Goal: Navigation & Orientation: Find specific page/section

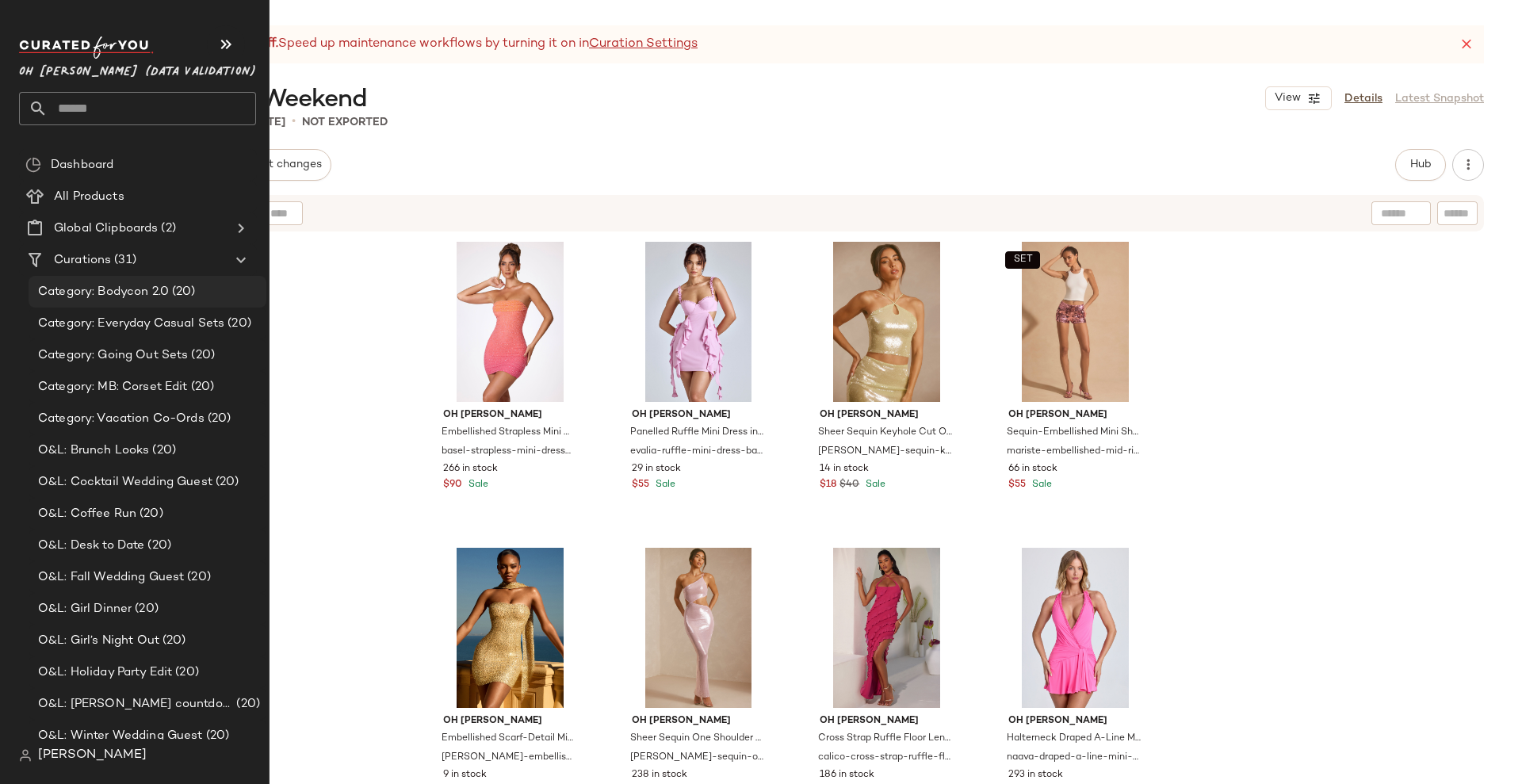
click at [80, 295] on span "Category: Bodycon 2.0" at bounding box center [104, 292] width 131 height 18
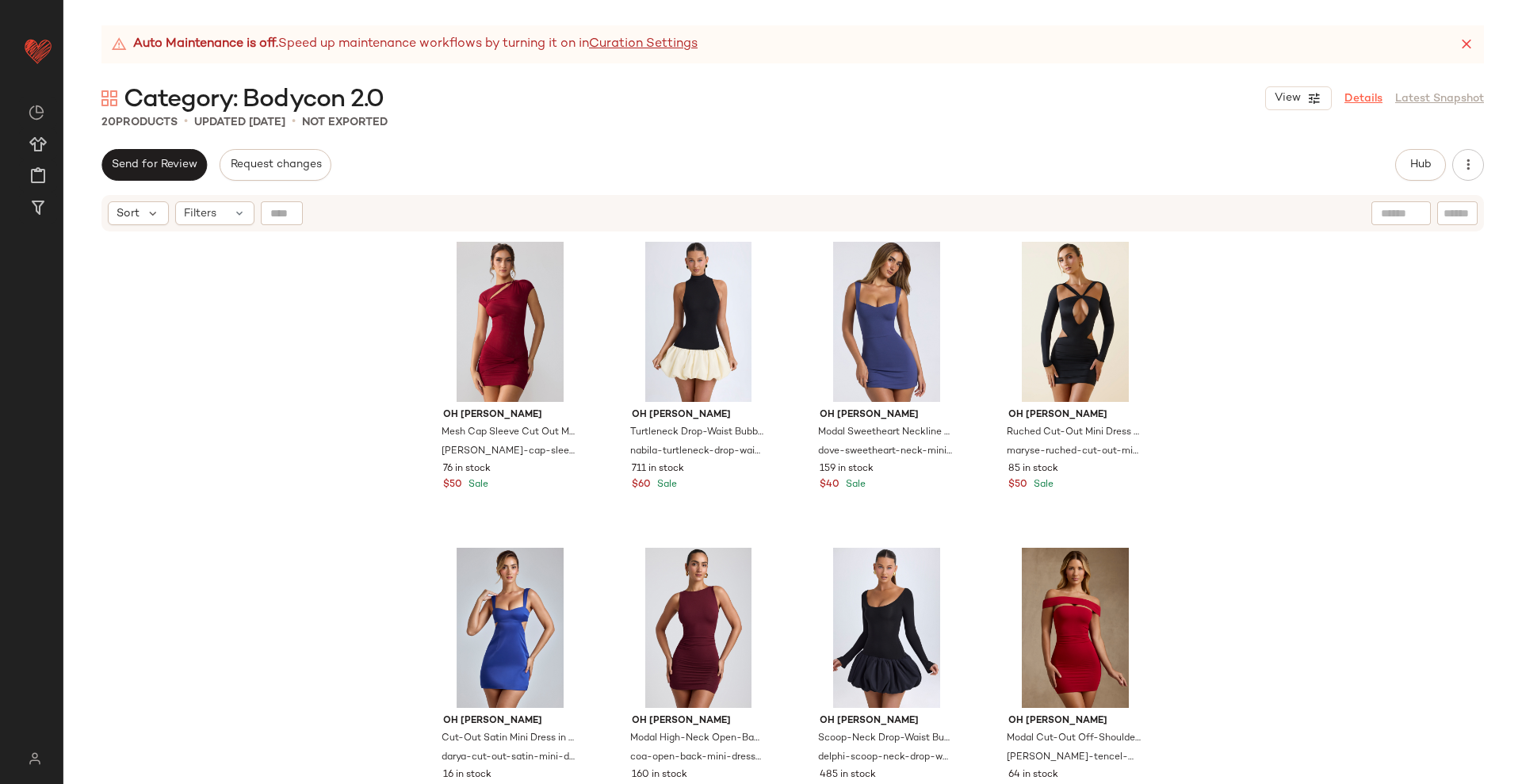
click at [1367, 94] on link "Details" at bounding box center [1363, 99] width 38 height 16
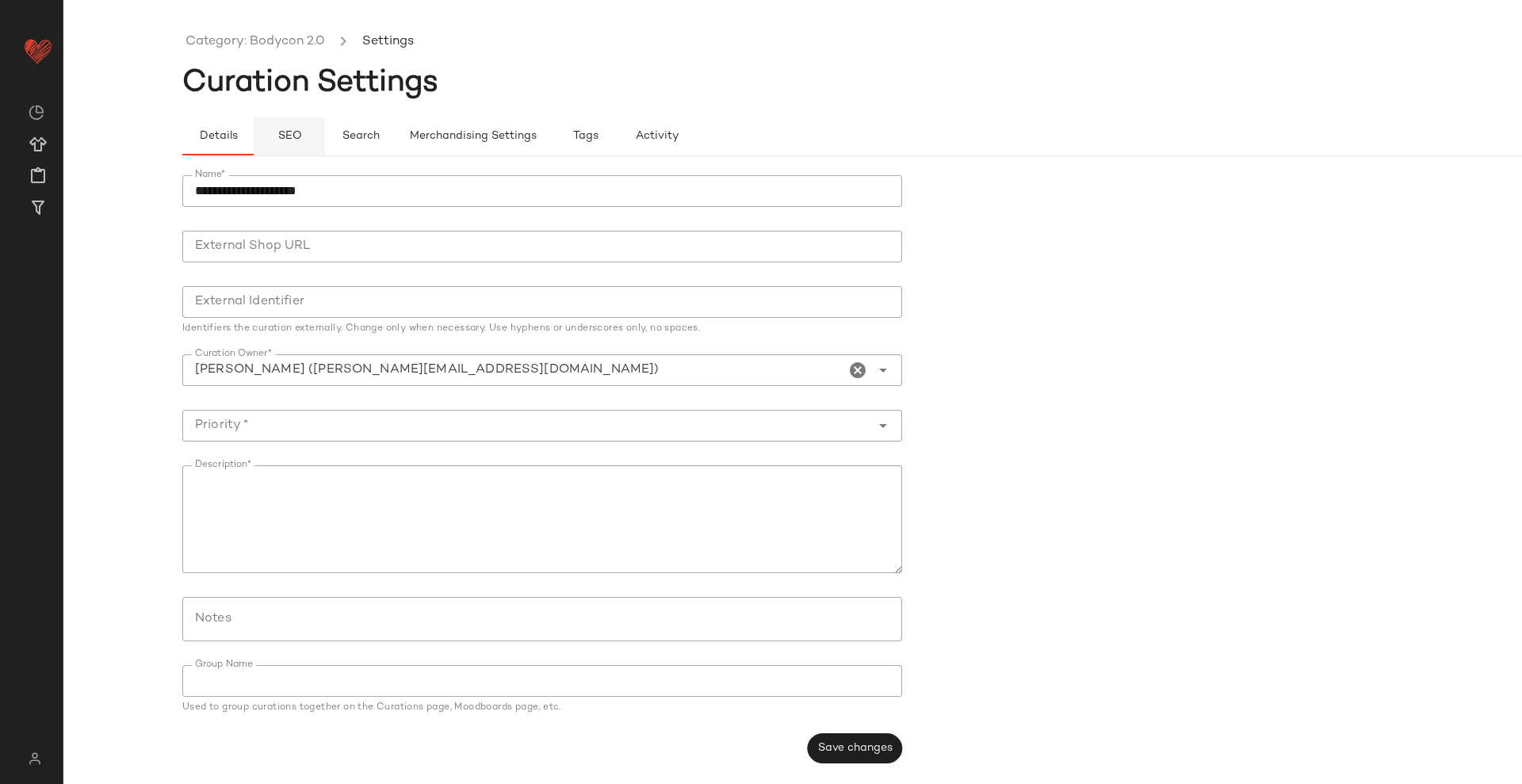
click at [286, 134] on span "SEO" at bounding box center [289, 136] width 25 height 13
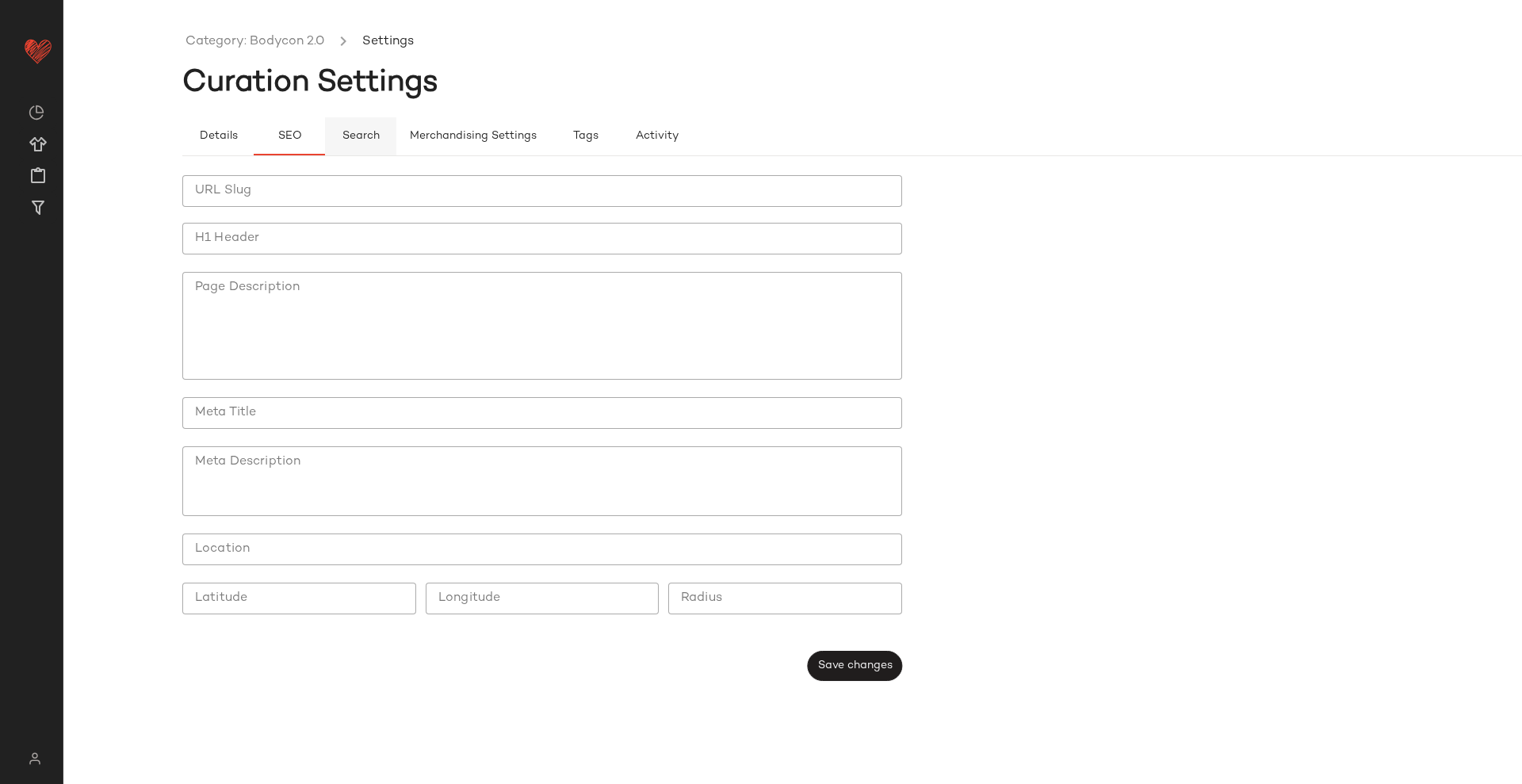
click at [357, 136] on span "Search" at bounding box center [361, 136] width 38 height 13
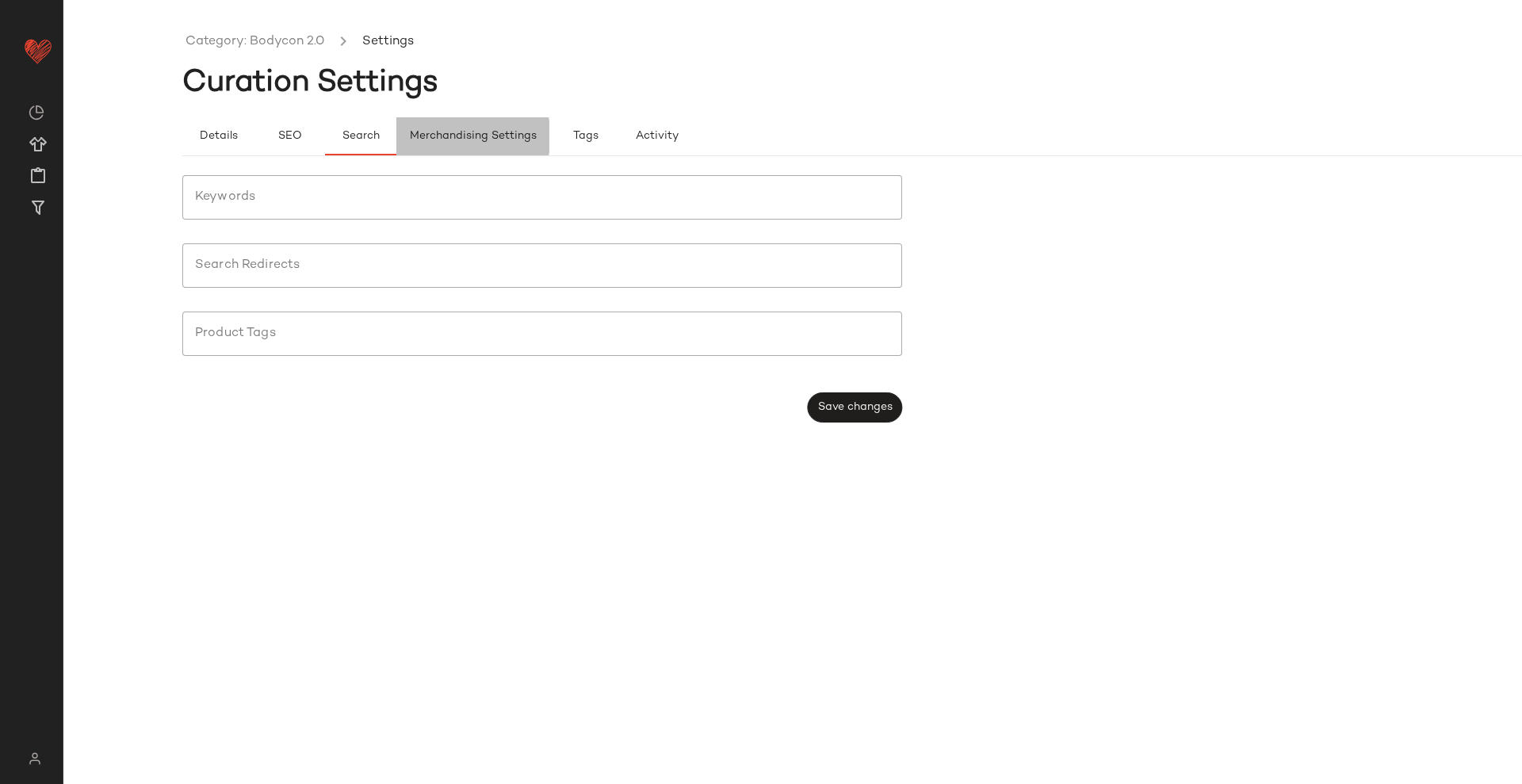
click at [454, 138] on span "Merchandising Settings" at bounding box center [472, 136] width 127 height 13
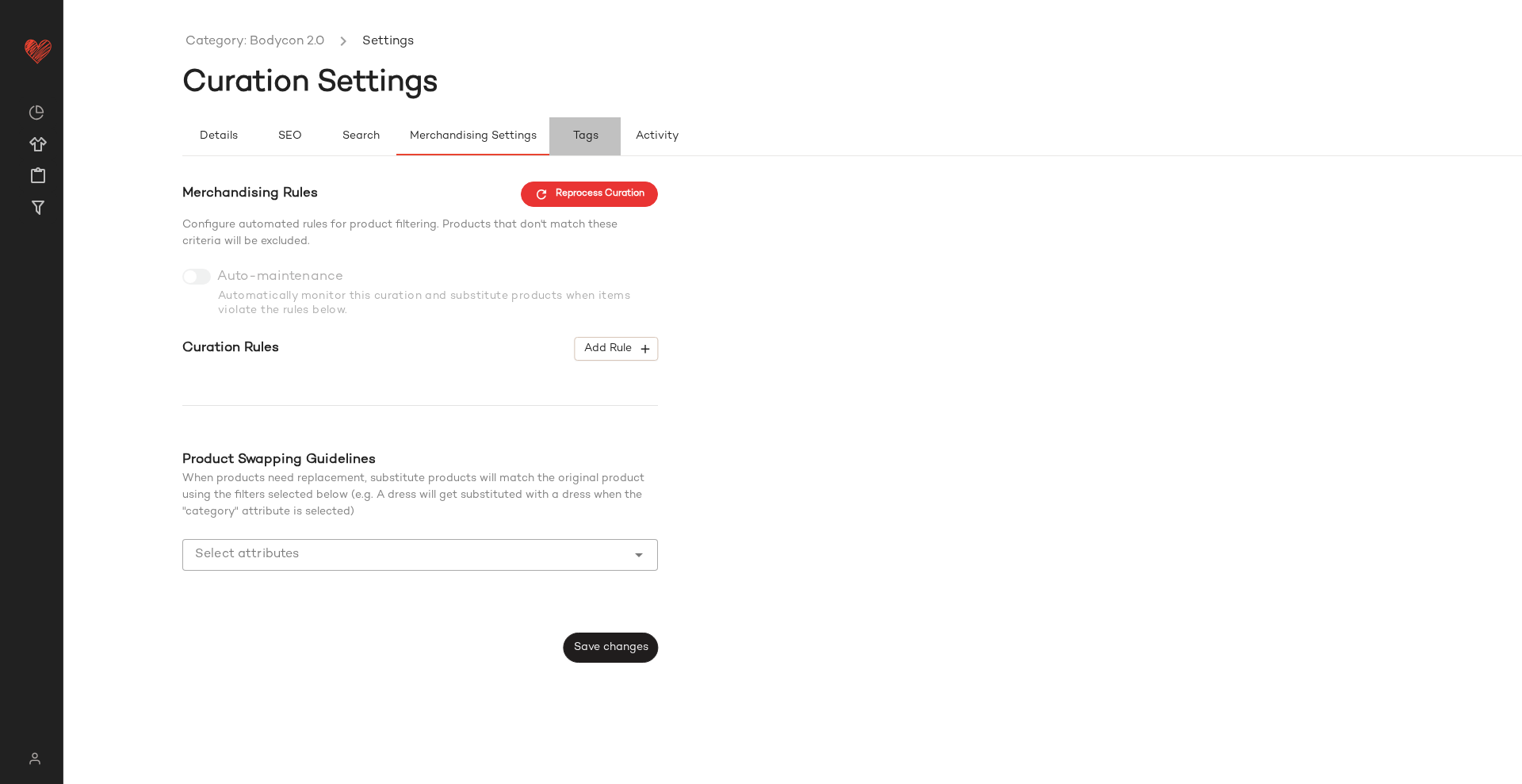
click at [568, 132] on button "Tags" at bounding box center [586, 136] width 71 height 38
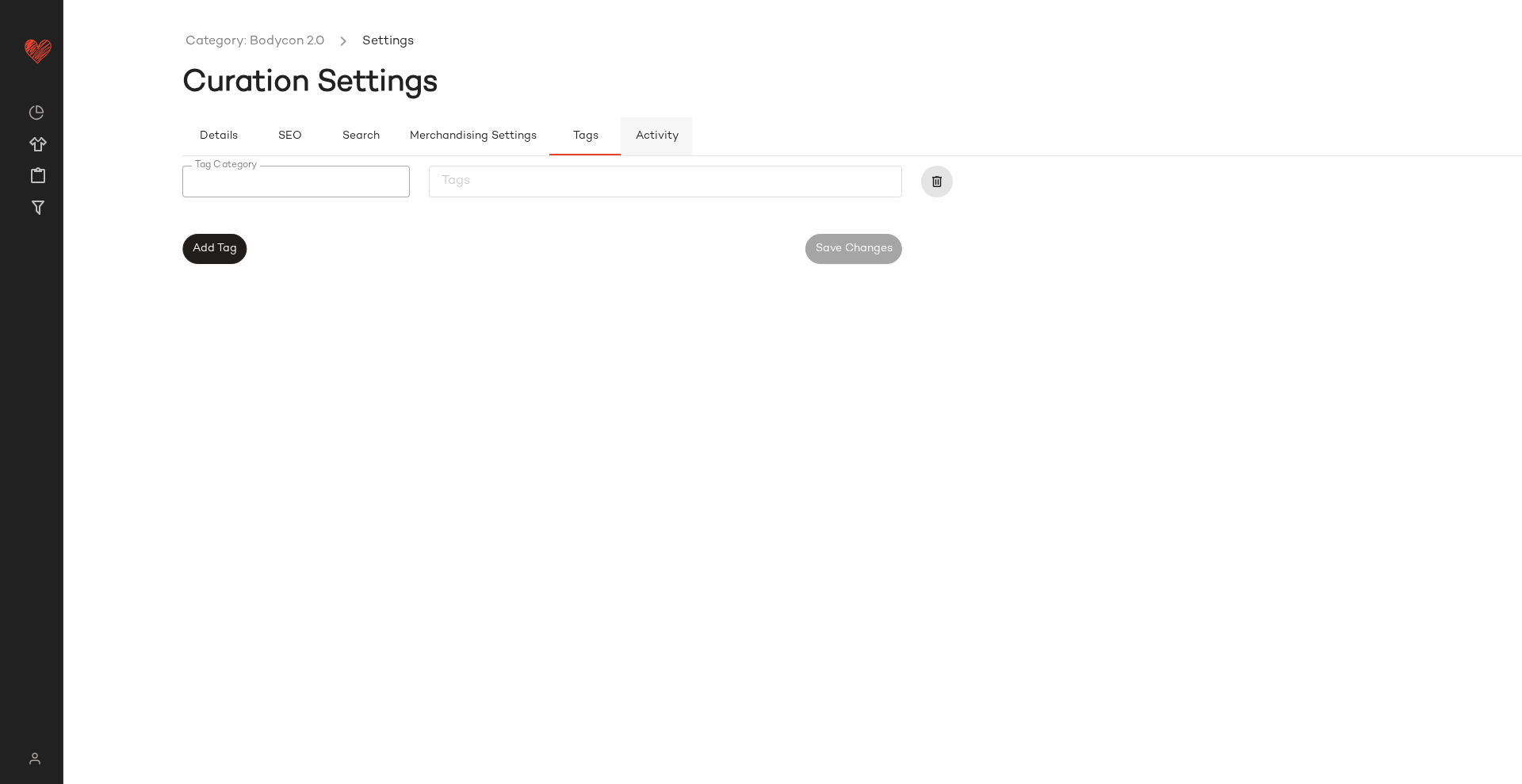
click at [670, 132] on span "Activity" at bounding box center [657, 136] width 44 height 13
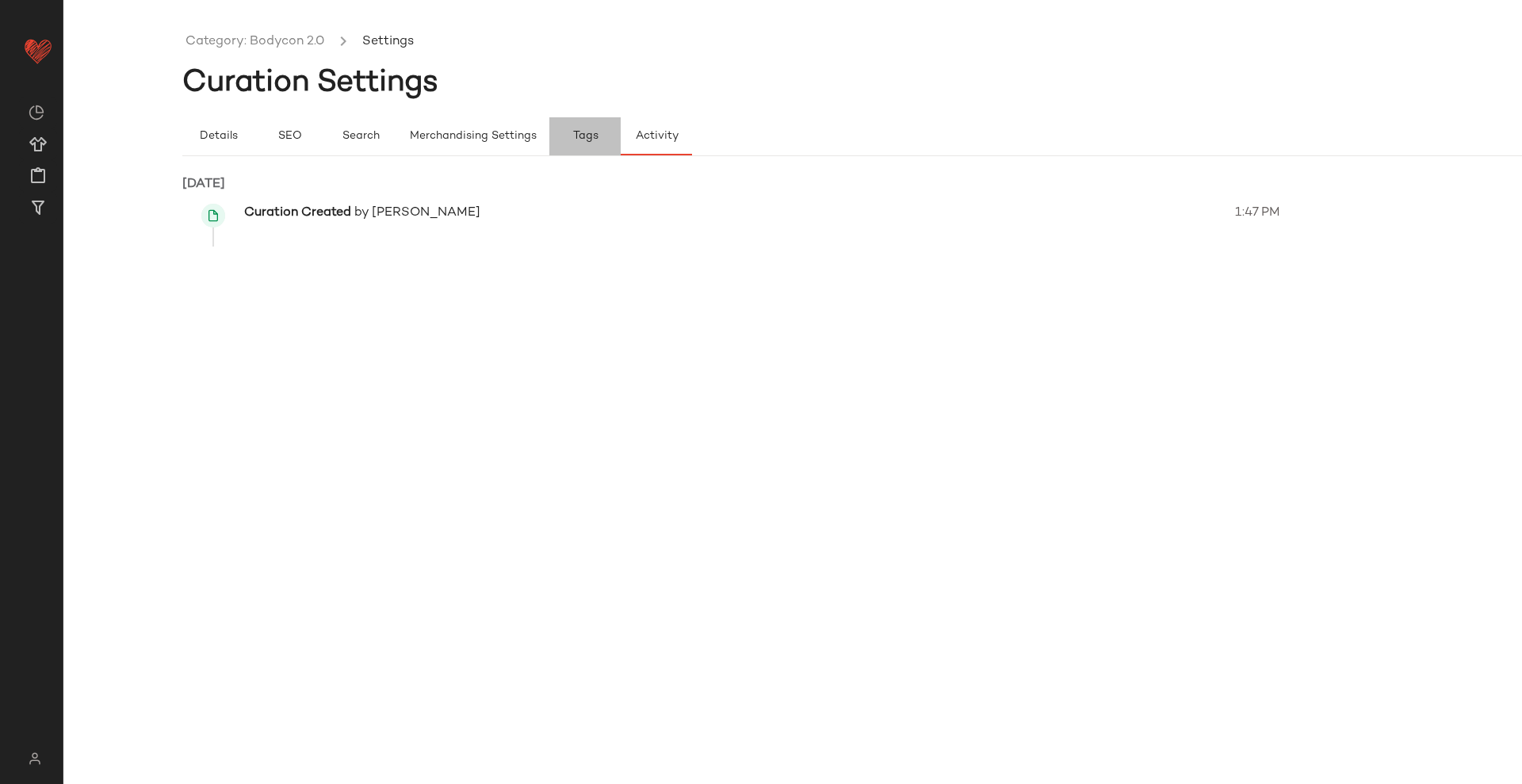
click at [600, 146] on button "Tags" at bounding box center [586, 136] width 71 height 38
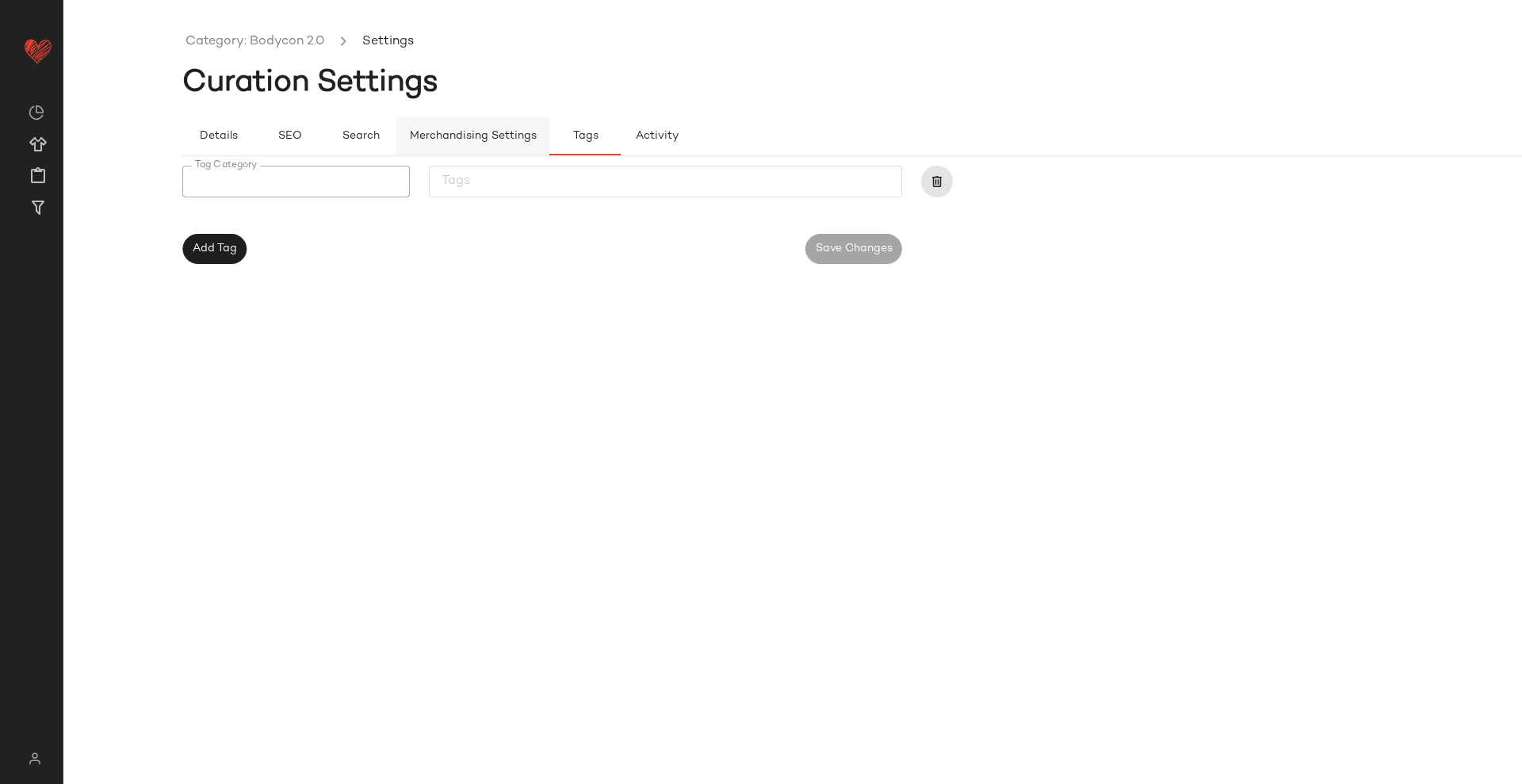
click at [477, 140] on span "Merchandising Settings" at bounding box center [472, 136] width 127 height 13
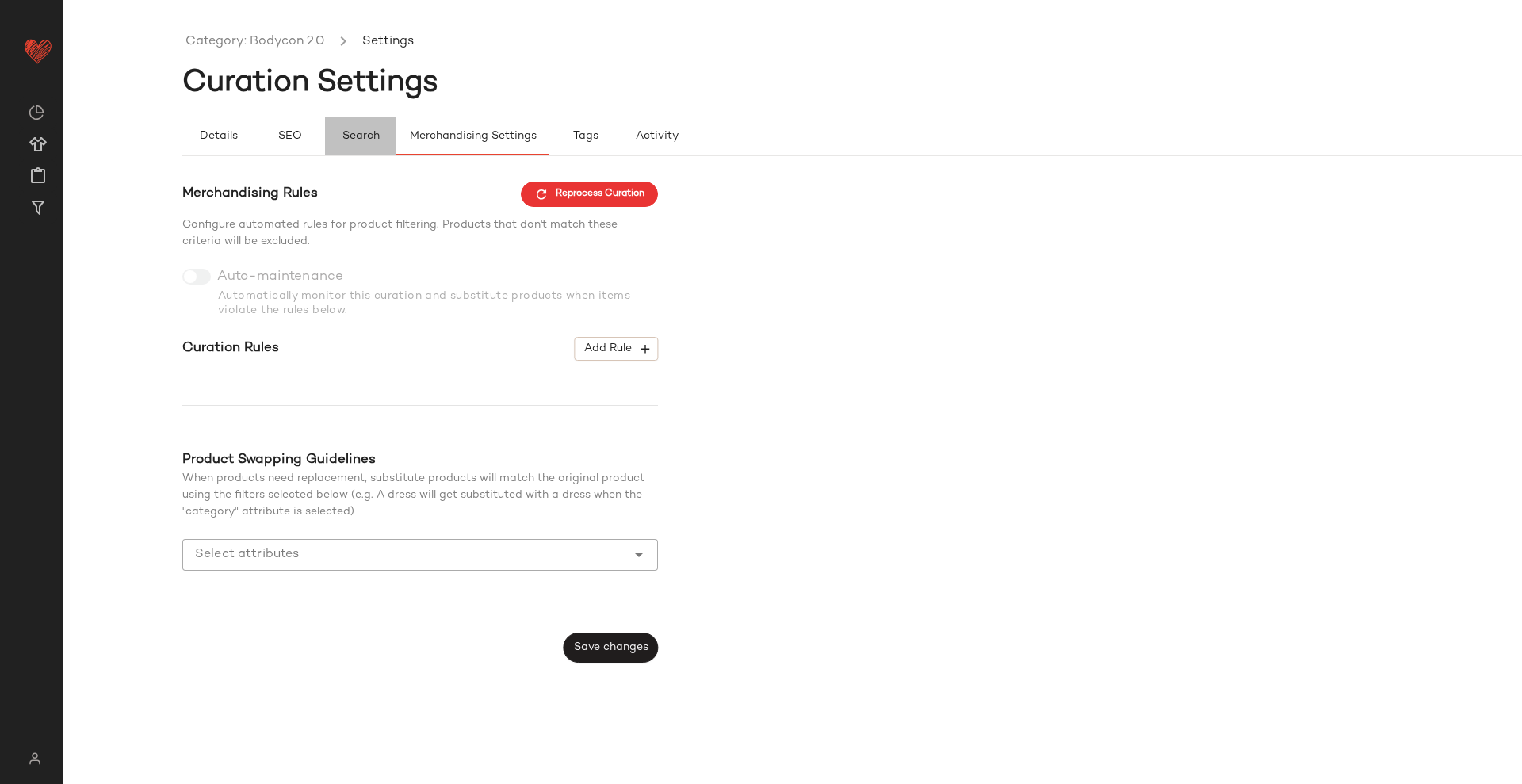
click at [368, 138] on span "Search" at bounding box center [361, 136] width 38 height 13
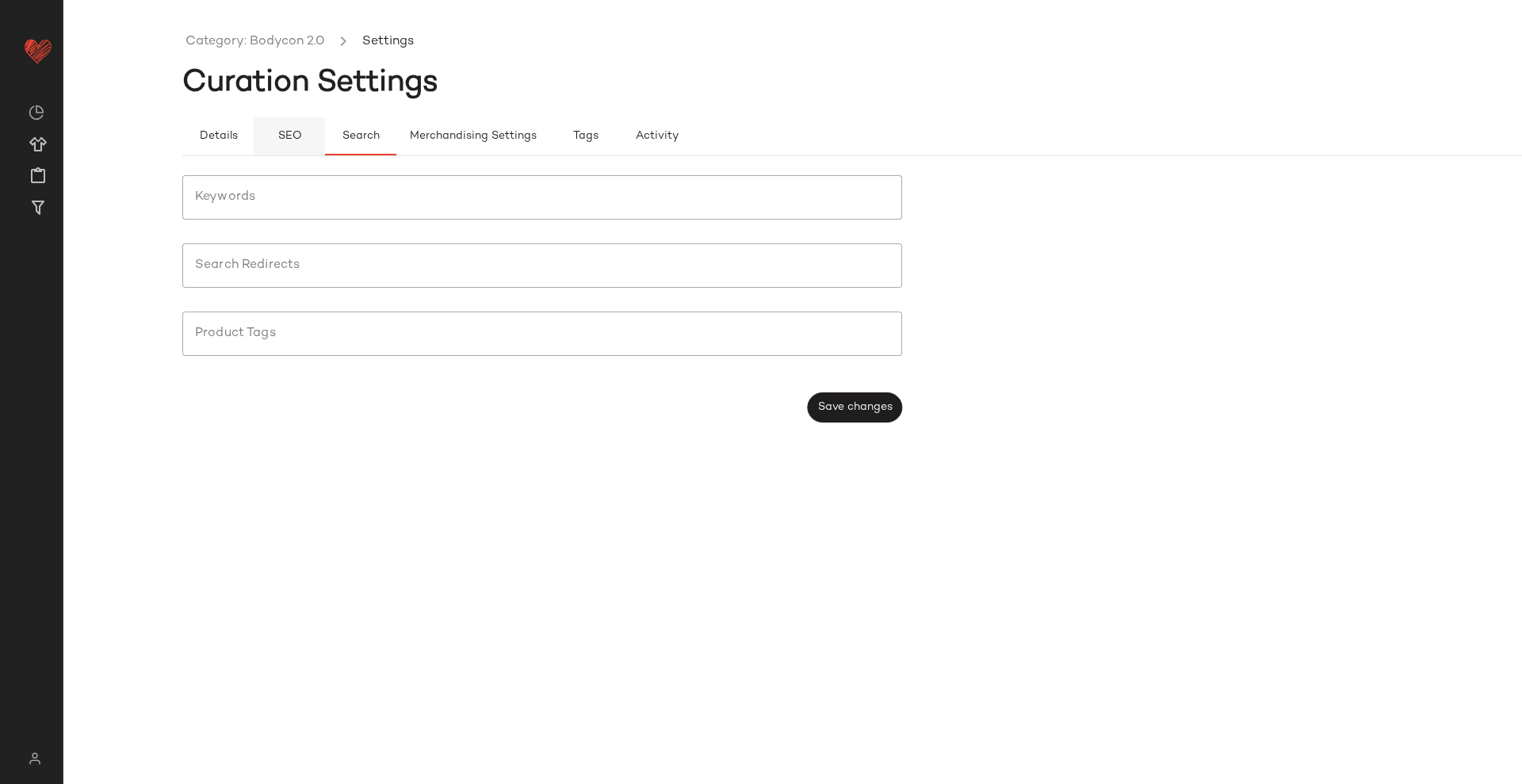
click at [292, 143] on span "SEO" at bounding box center [289, 136] width 25 height 13
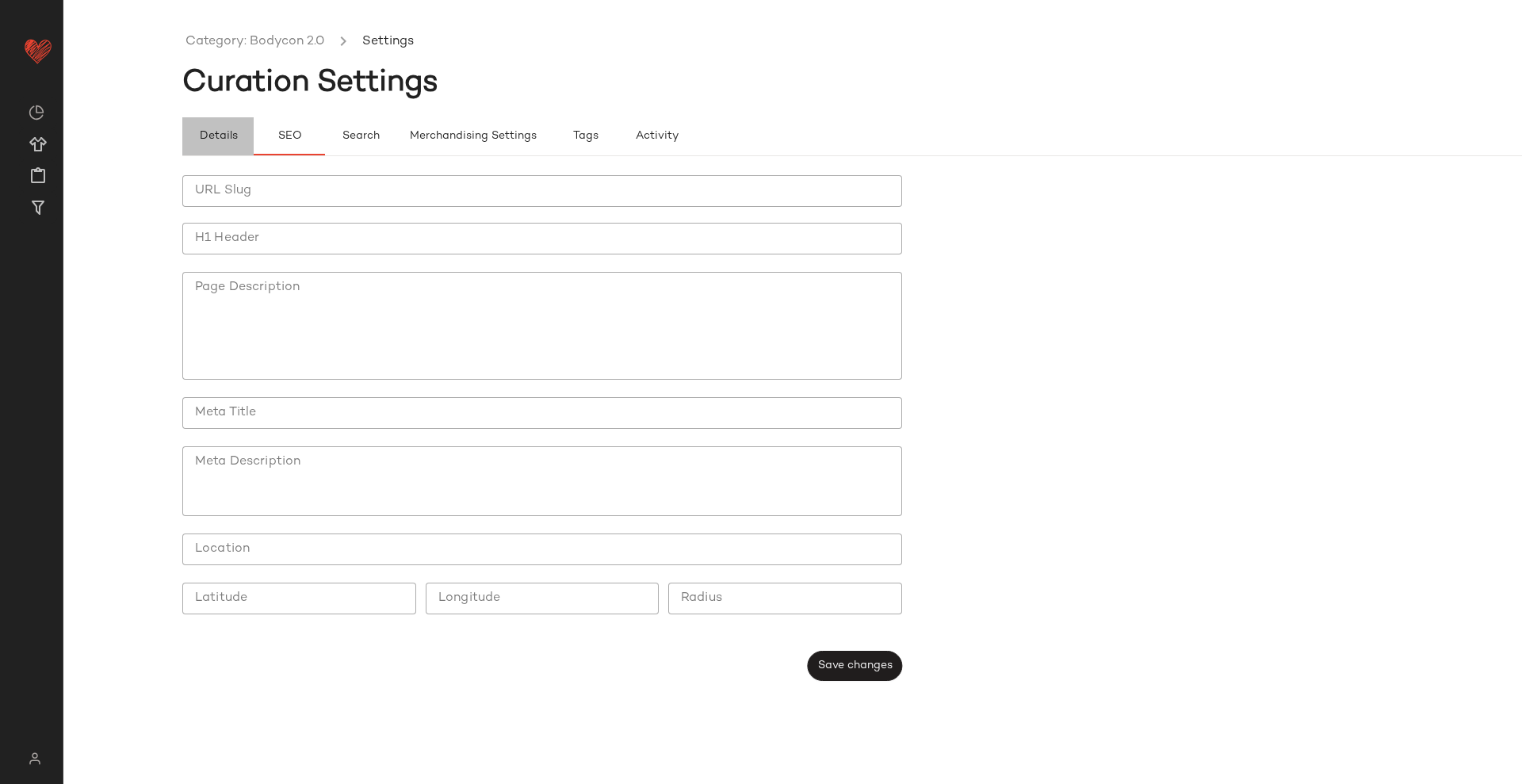
click at [224, 138] on span "Details" at bounding box center [217, 136] width 38 height 13
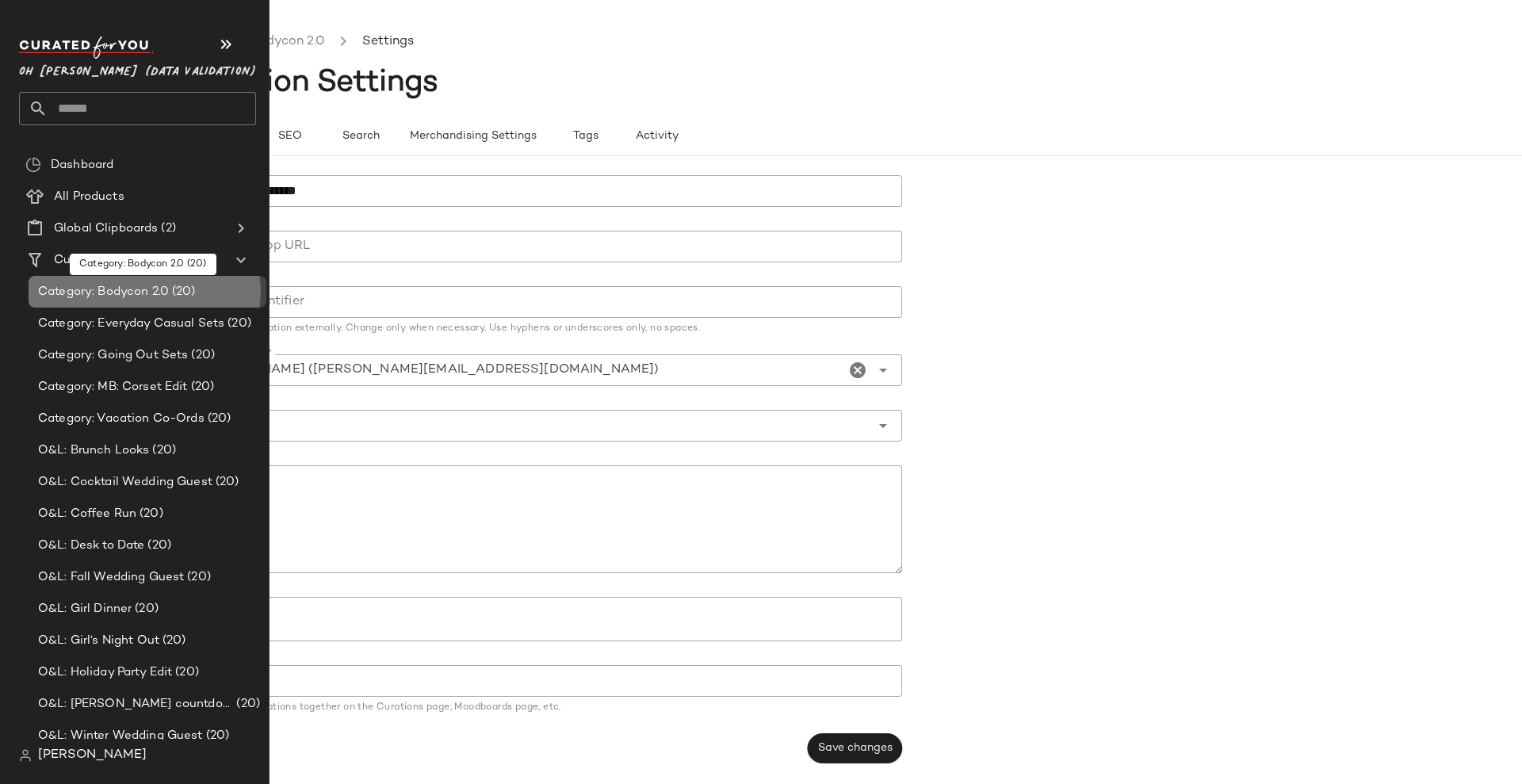
click at [101, 290] on span "Category: Bodycon 2.0" at bounding box center [104, 292] width 131 height 18
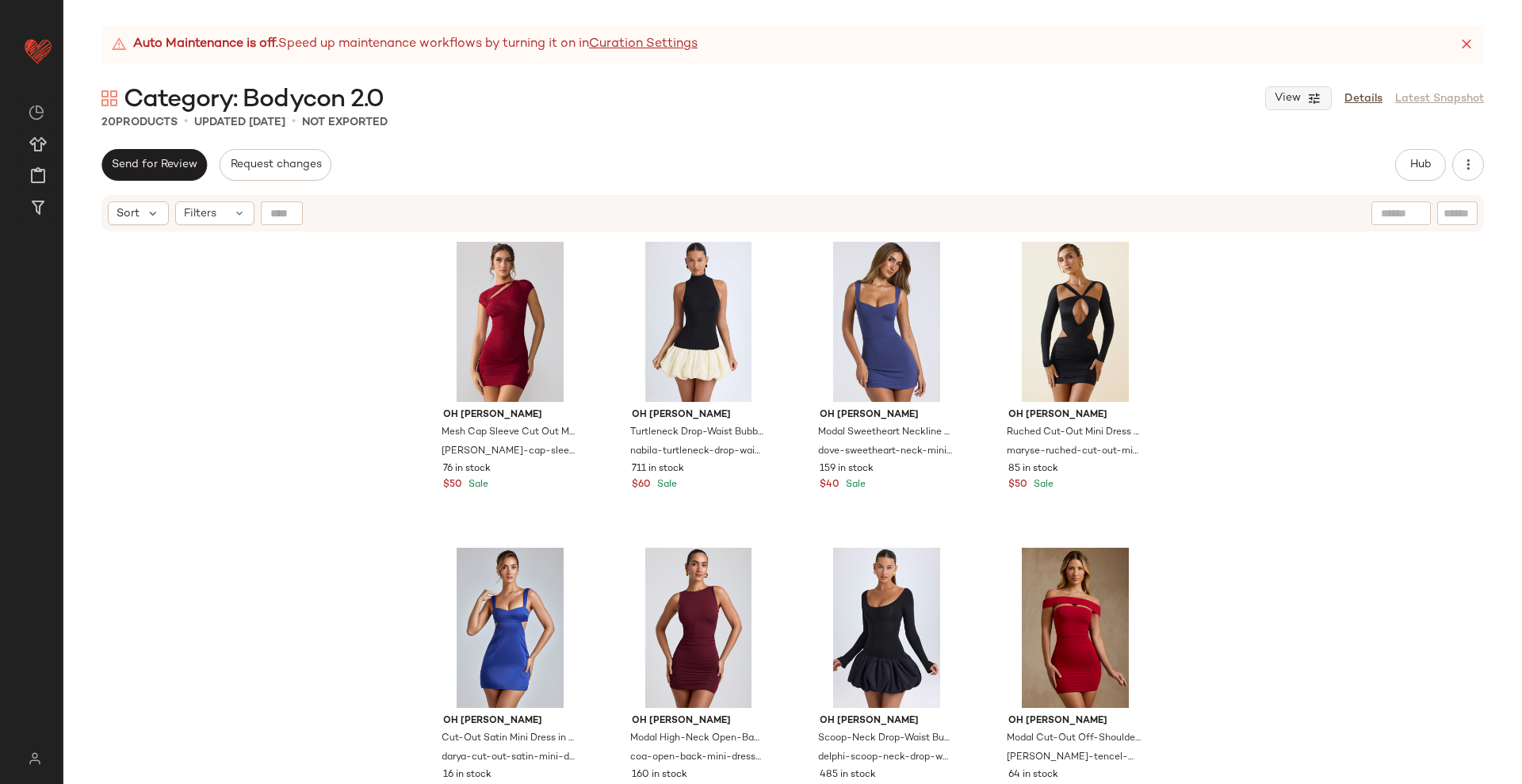
click at [1297, 104] on span "View" at bounding box center [1287, 98] width 27 height 13
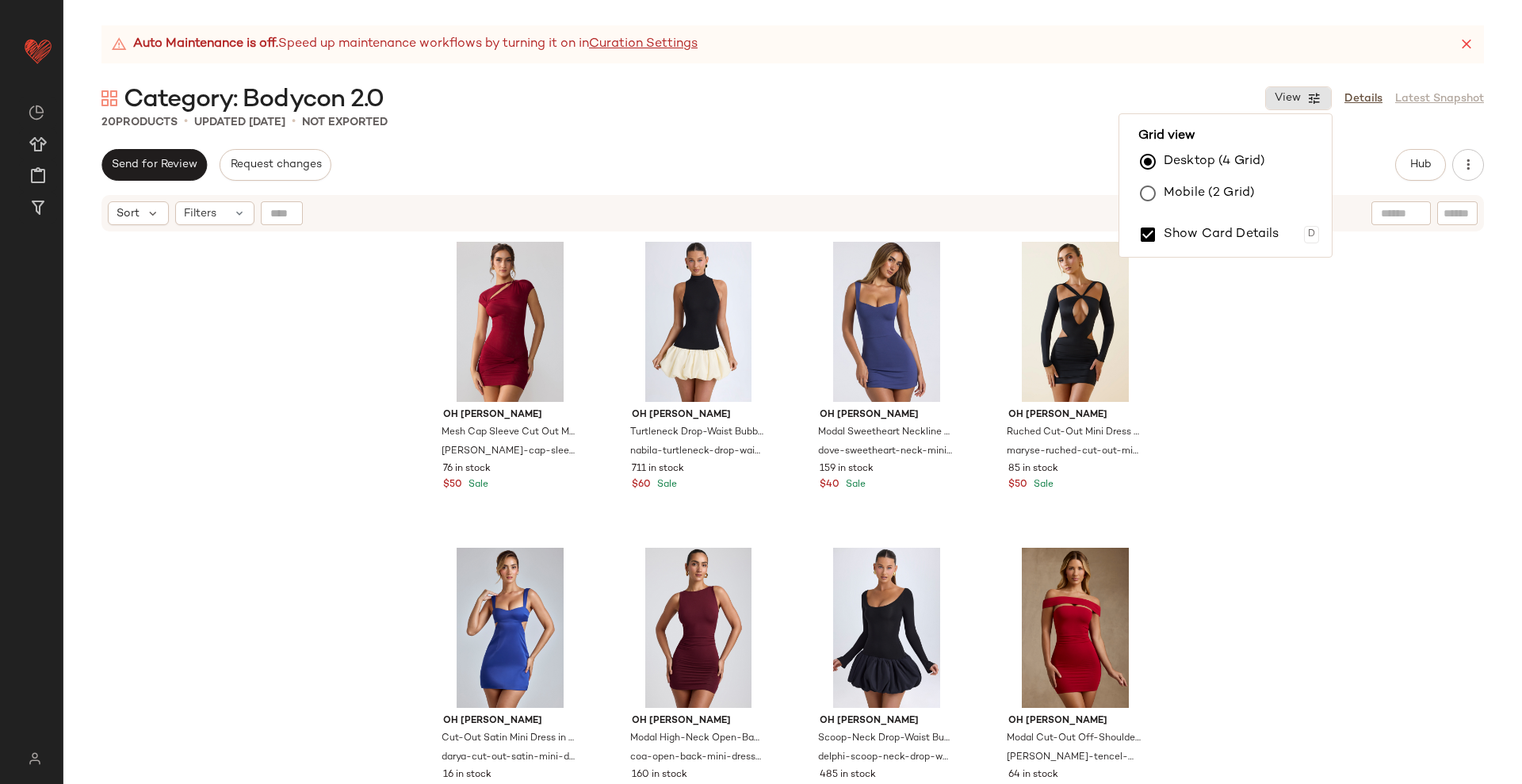
click at [1253, 313] on div "Oh [PERSON_NAME] Cap Sleeve Cut Out Mini Dress in [PERSON_NAME]-cap-sleeve-cut-…" at bounding box center [793, 528] width 1459 height 590
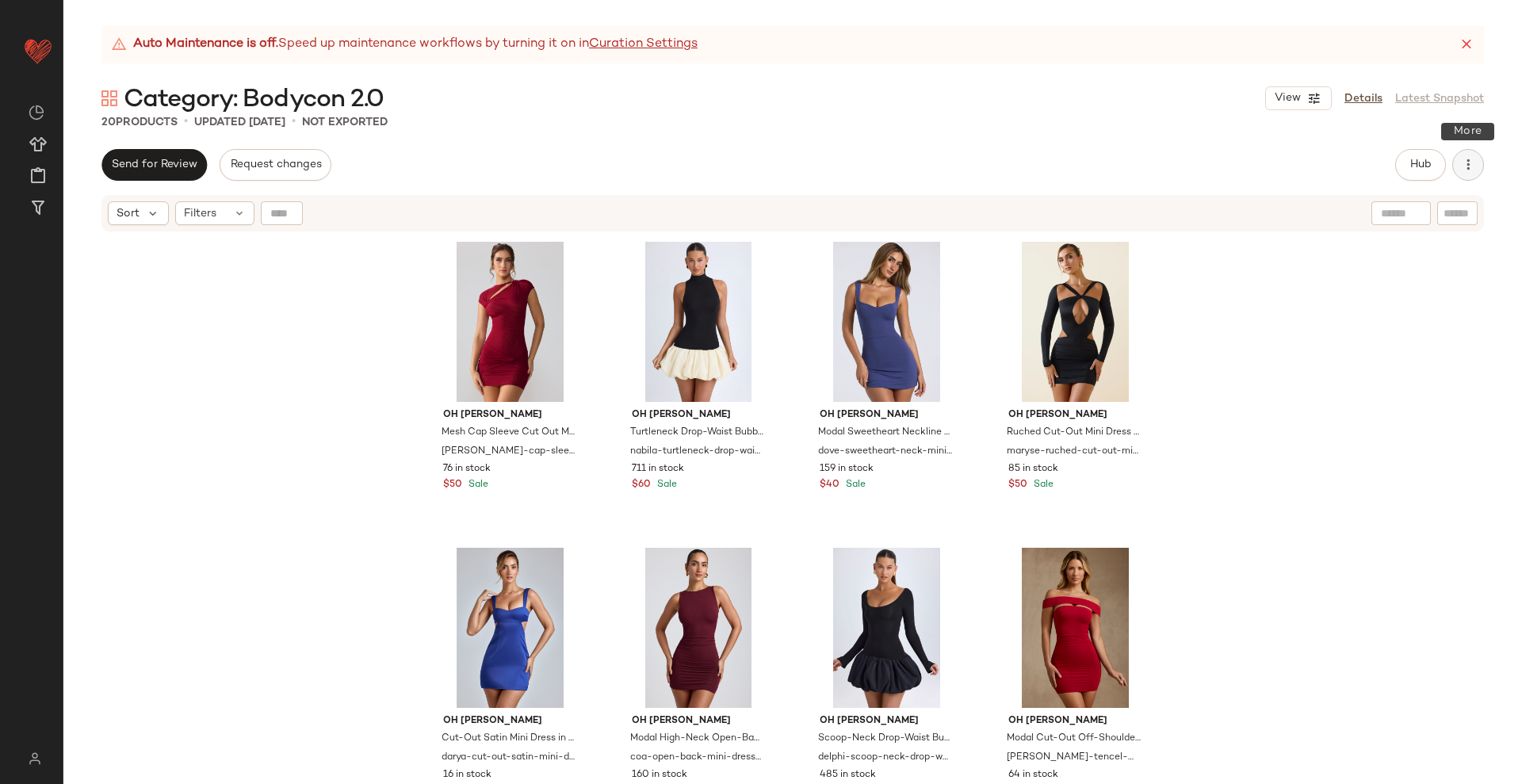
click at [1481, 160] on button "button" at bounding box center [1468, 165] width 32 height 32
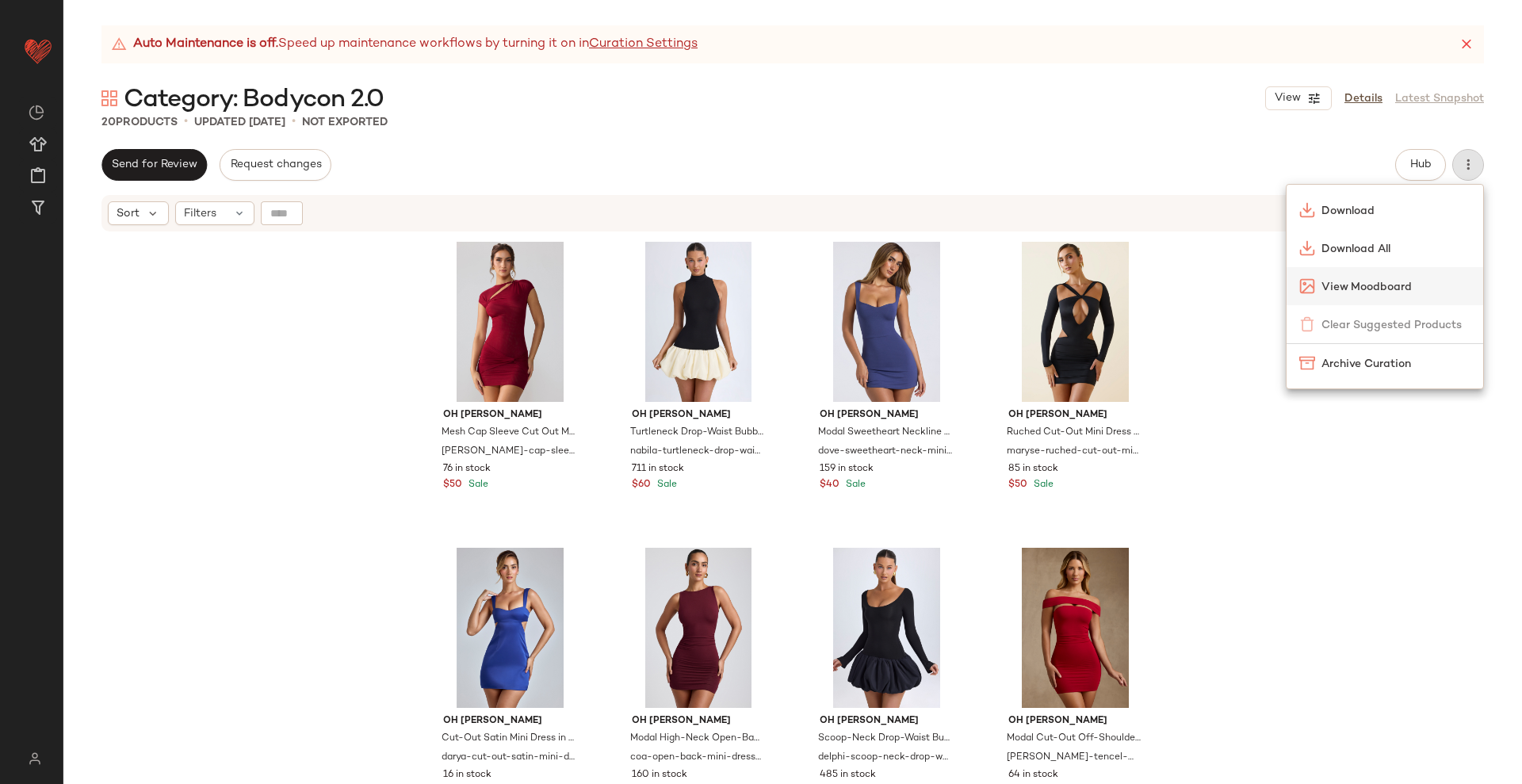
click at [1373, 286] on span "View Moodboard" at bounding box center [1396, 288] width 149 height 16
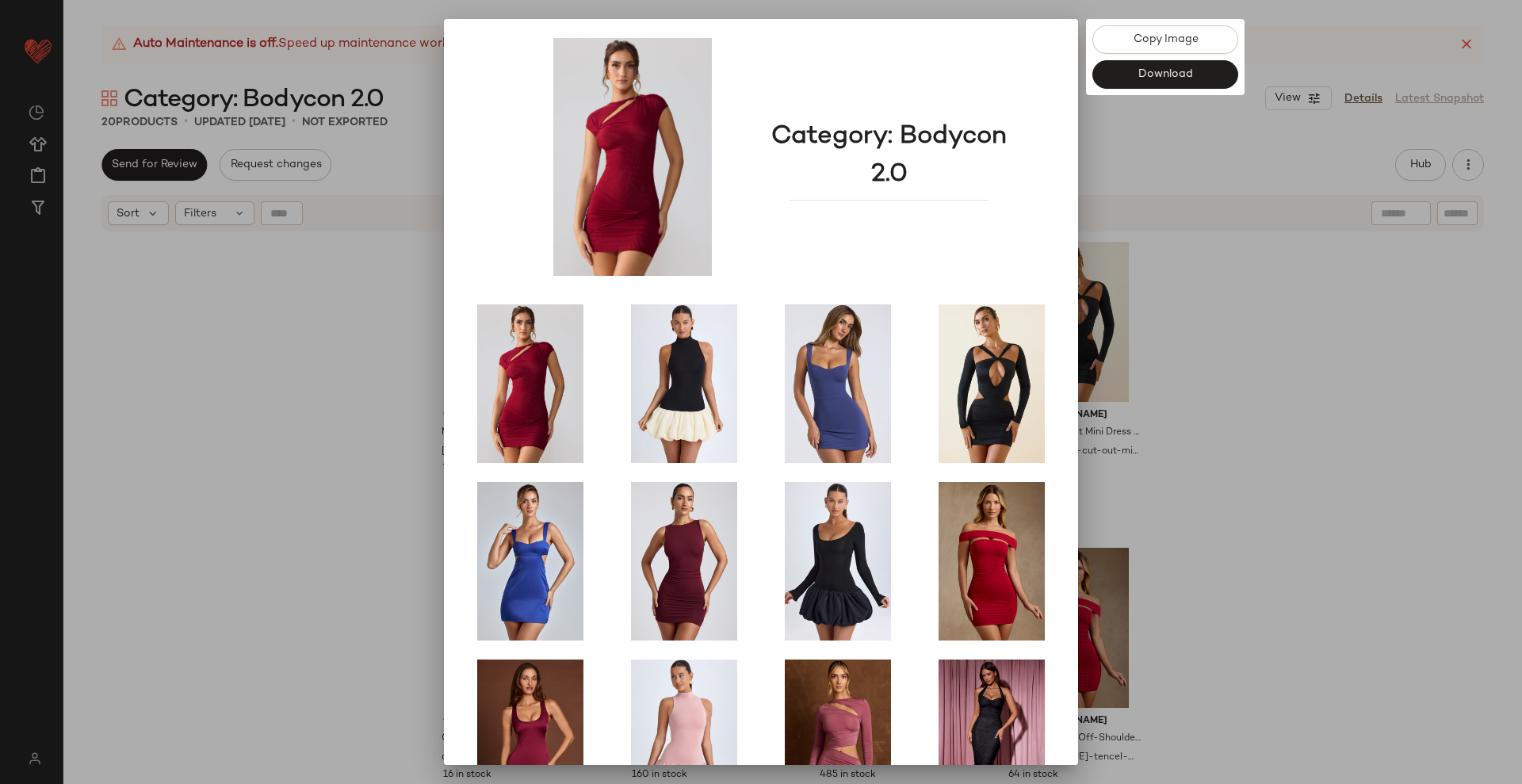
click at [1278, 250] on div at bounding box center [761, 392] width 1522 height 784
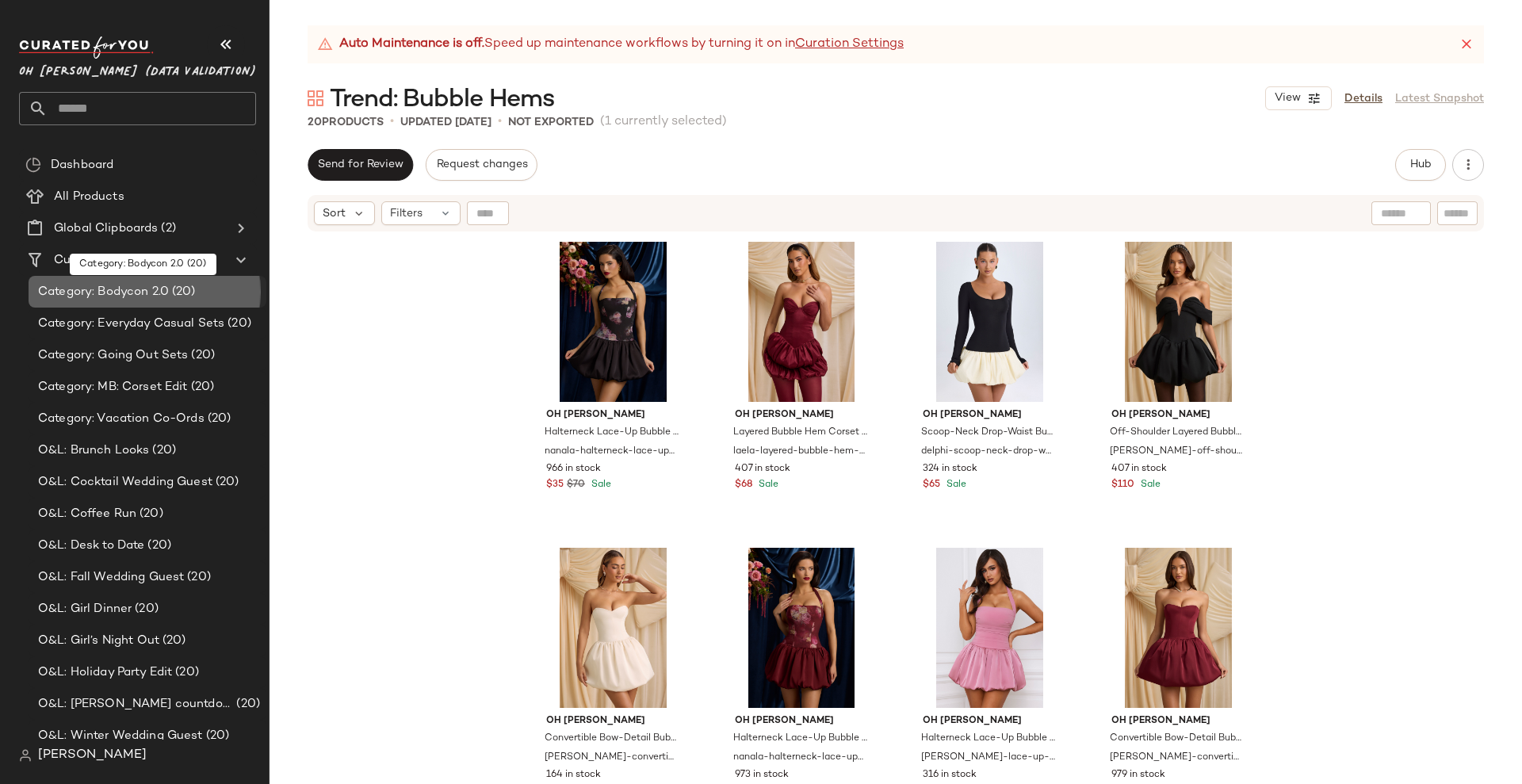
click at [92, 284] on span "Category: Bodycon 2.0" at bounding box center [104, 292] width 131 height 18
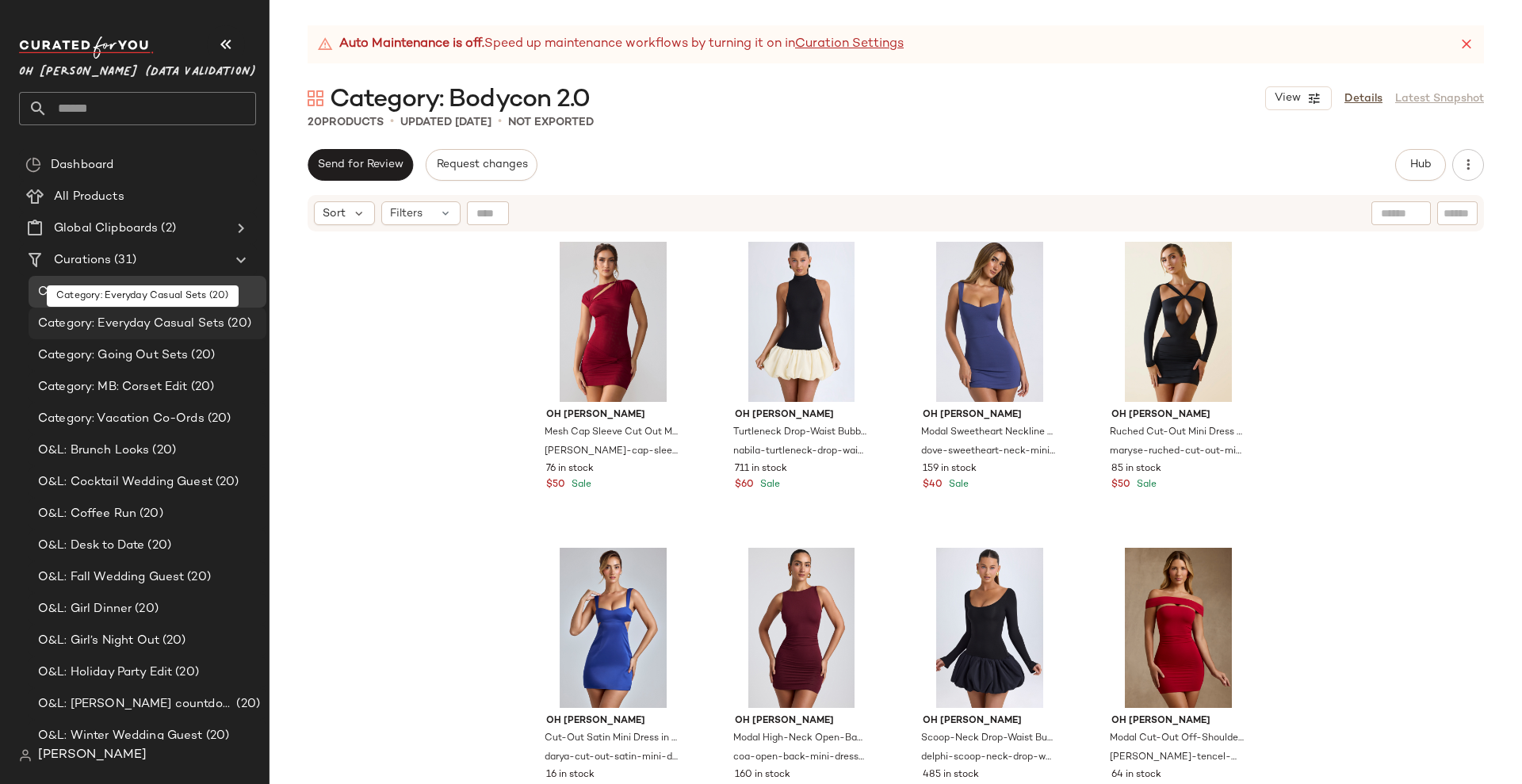
click at [104, 325] on span "Category: Everyday Casual Sets" at bounding box center [131, 323] width 186 height 18
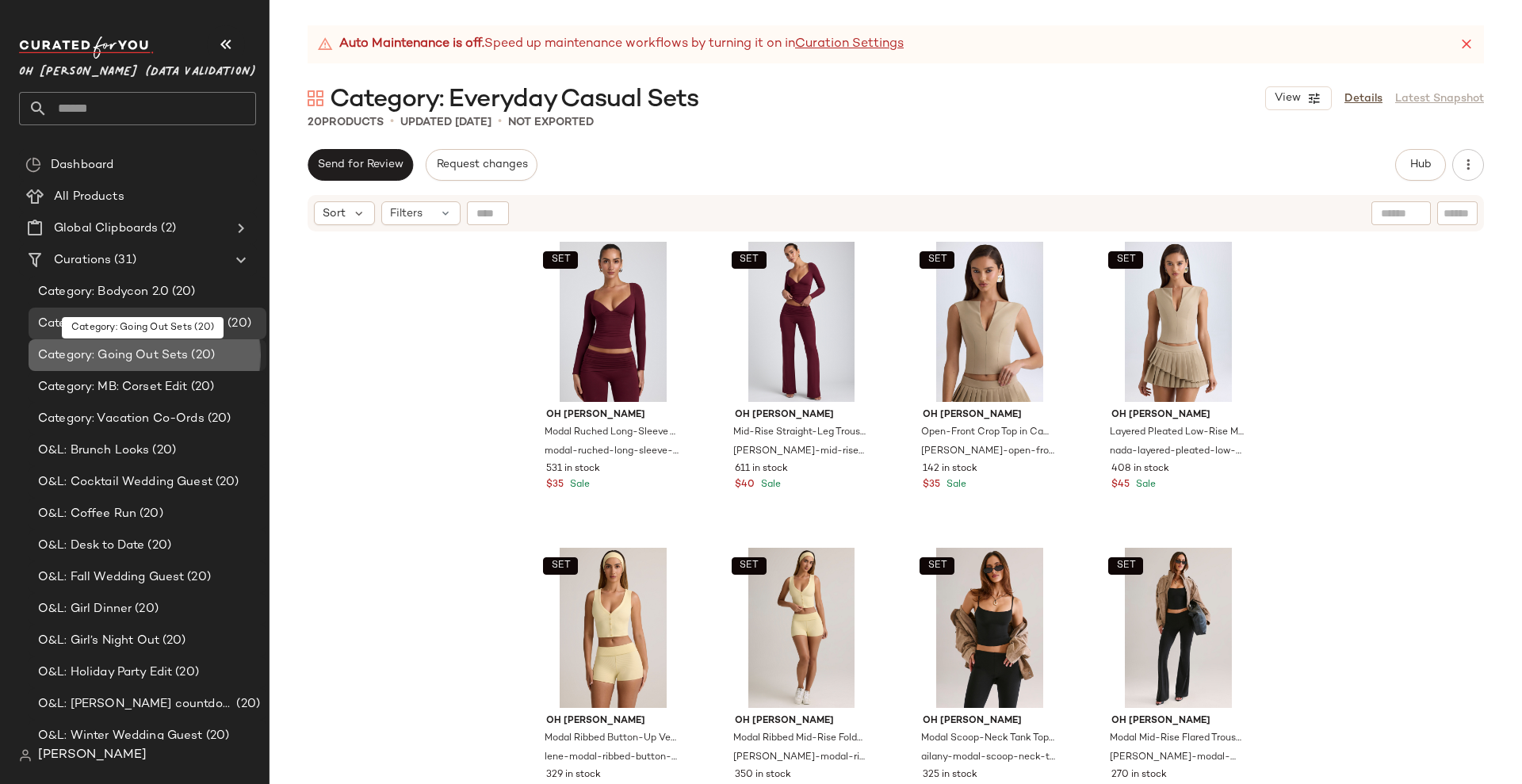
click at [120, 354] on span "Category: Going Out Sets" at bounding box center [114, 355] width 150 height 18
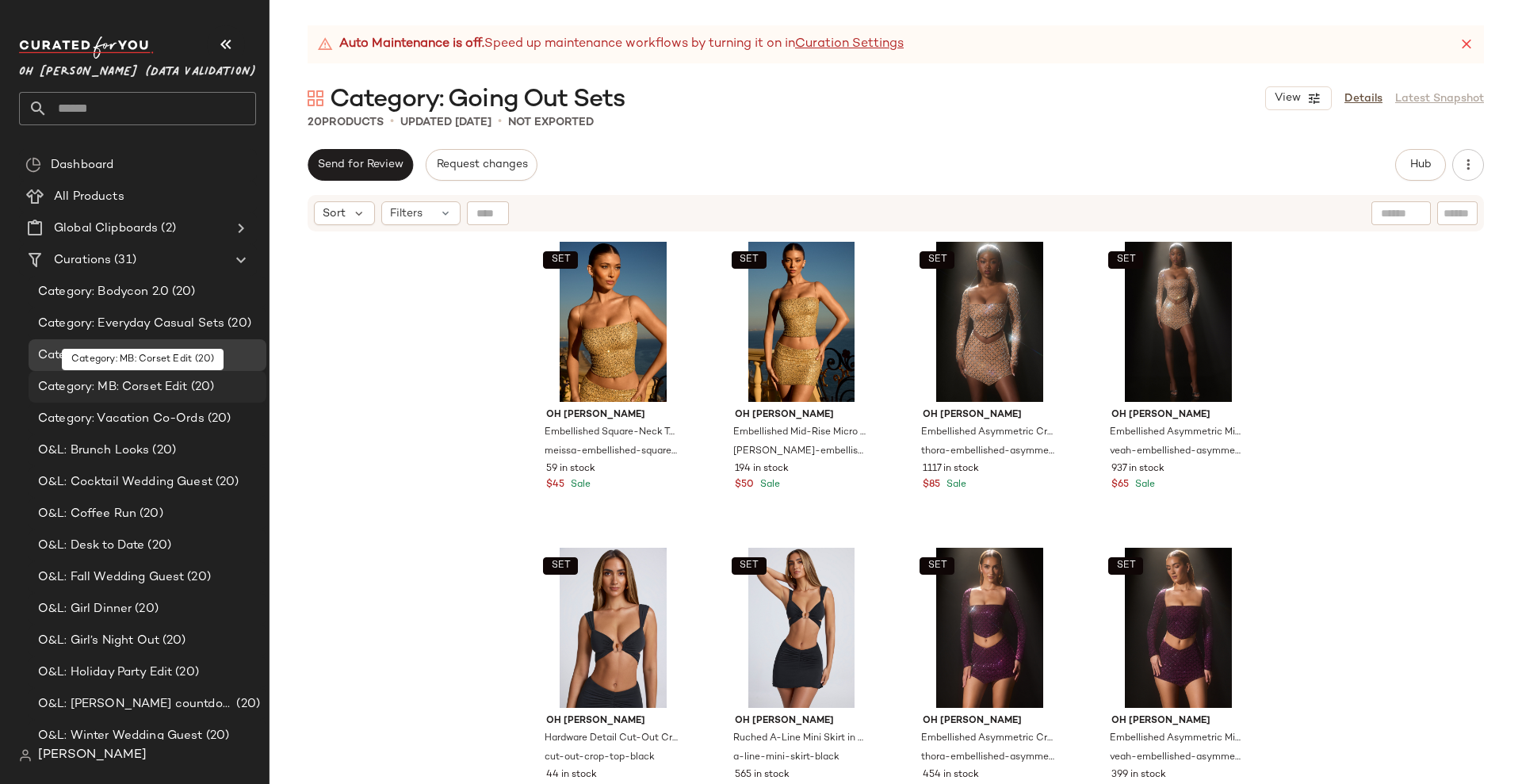
click at [127, 393] on span "Category: MB: Corset Edit" at bounding box center [114, 387] width 150 height 18
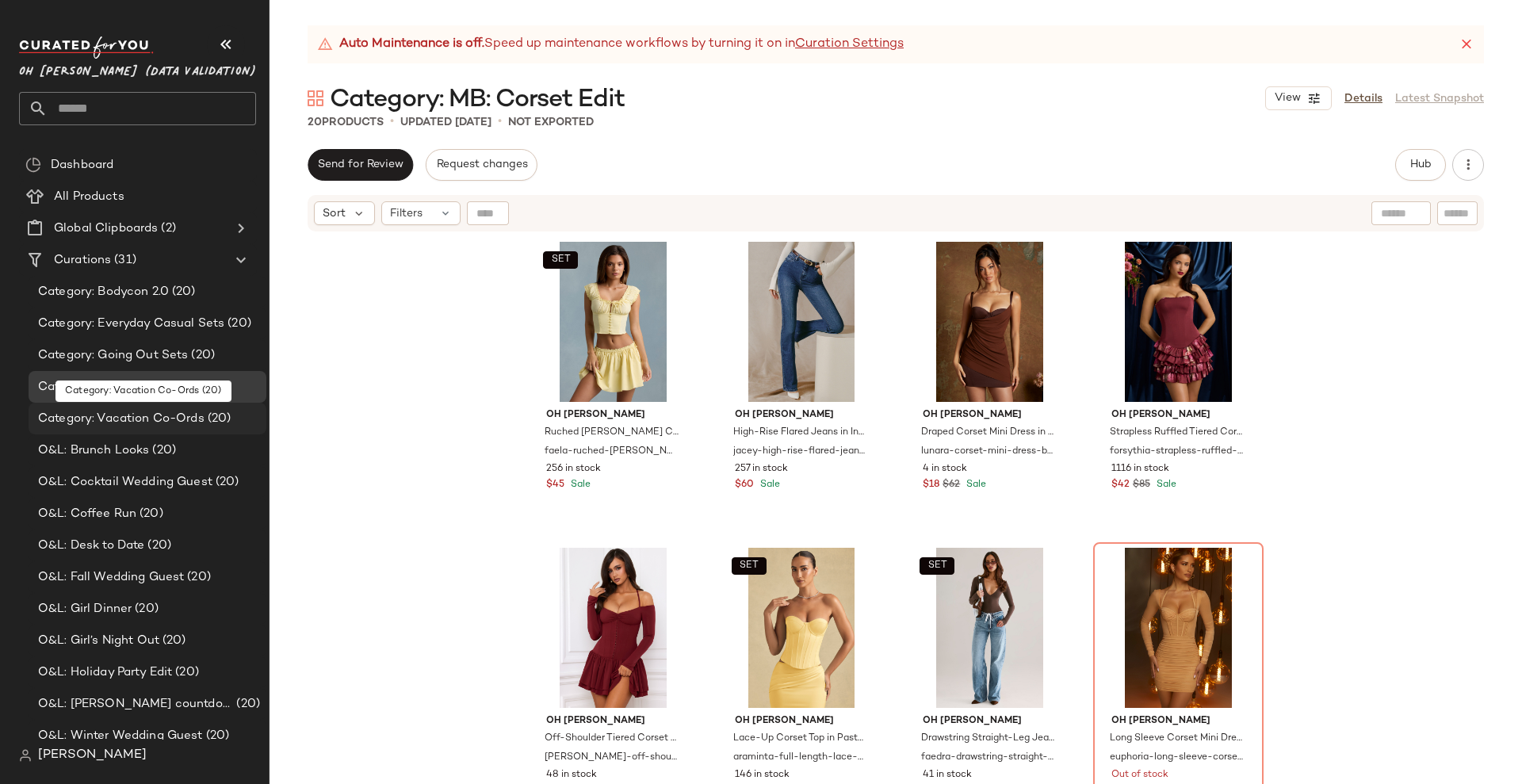
click at [138, 413] on span "Category: Vacation Co-Ords" at bounding box center [122, 419] width 167 height 18
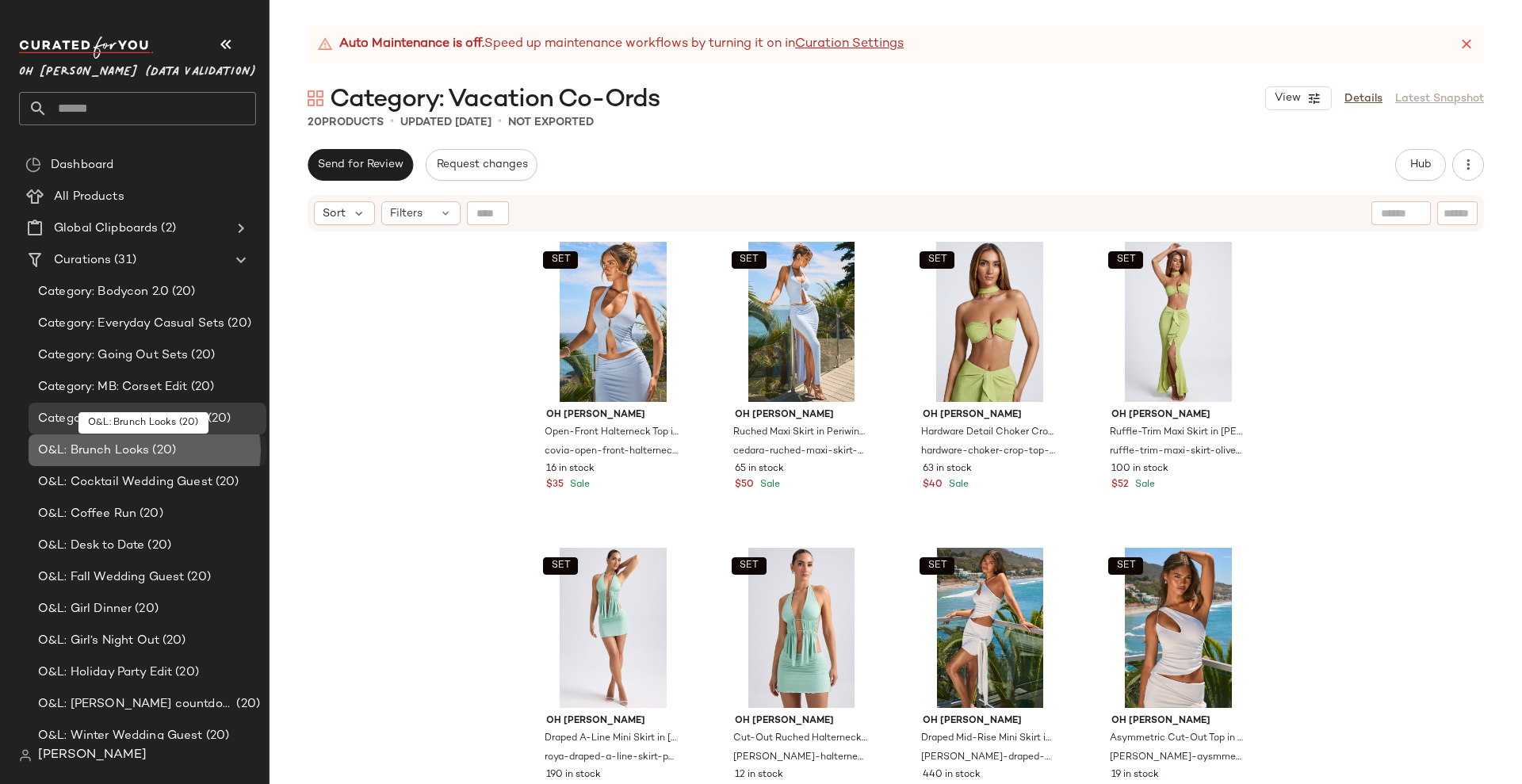
click at [135, 443] on span "O&L: Brunch Looks" at bounding box center [93, 451] width 111 height 18
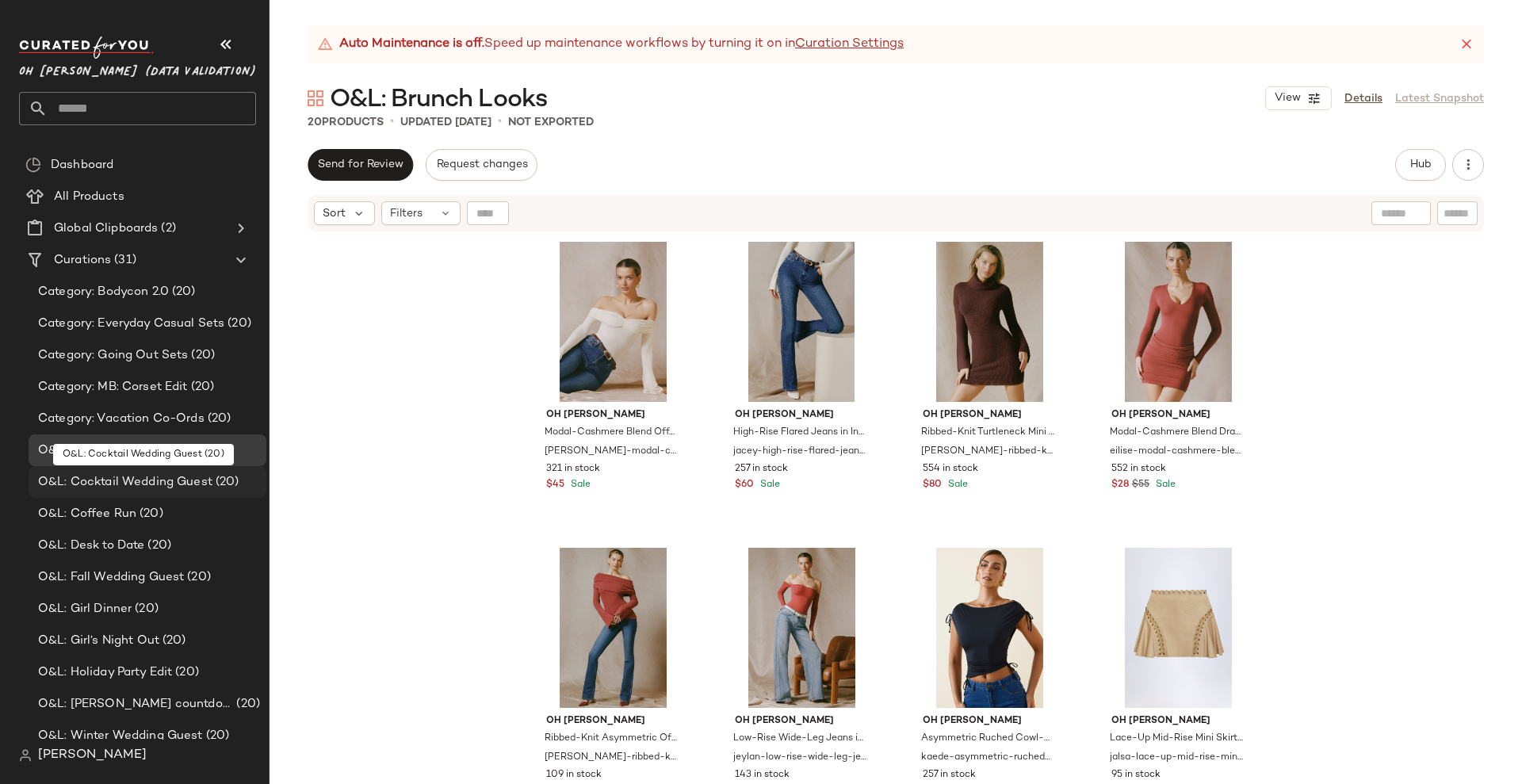
click at [132, 479] on span "O&L: Cocktail Wedding Guest" at bounding box center [126, 482] width 174 height 18
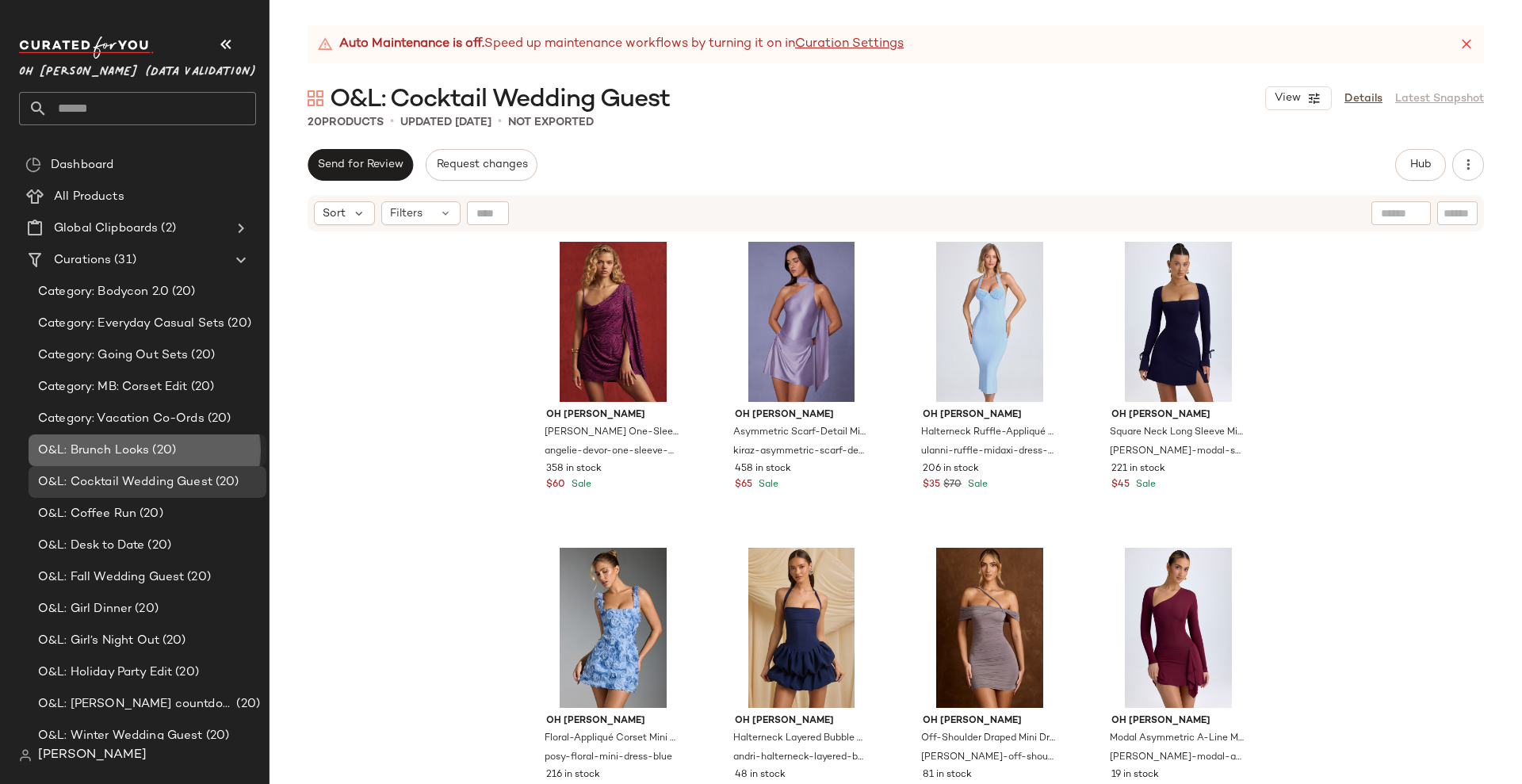
click at [122, 452] on span "O&L: Brunch Looks" at bounding box center [93, 451] width 111 height 18
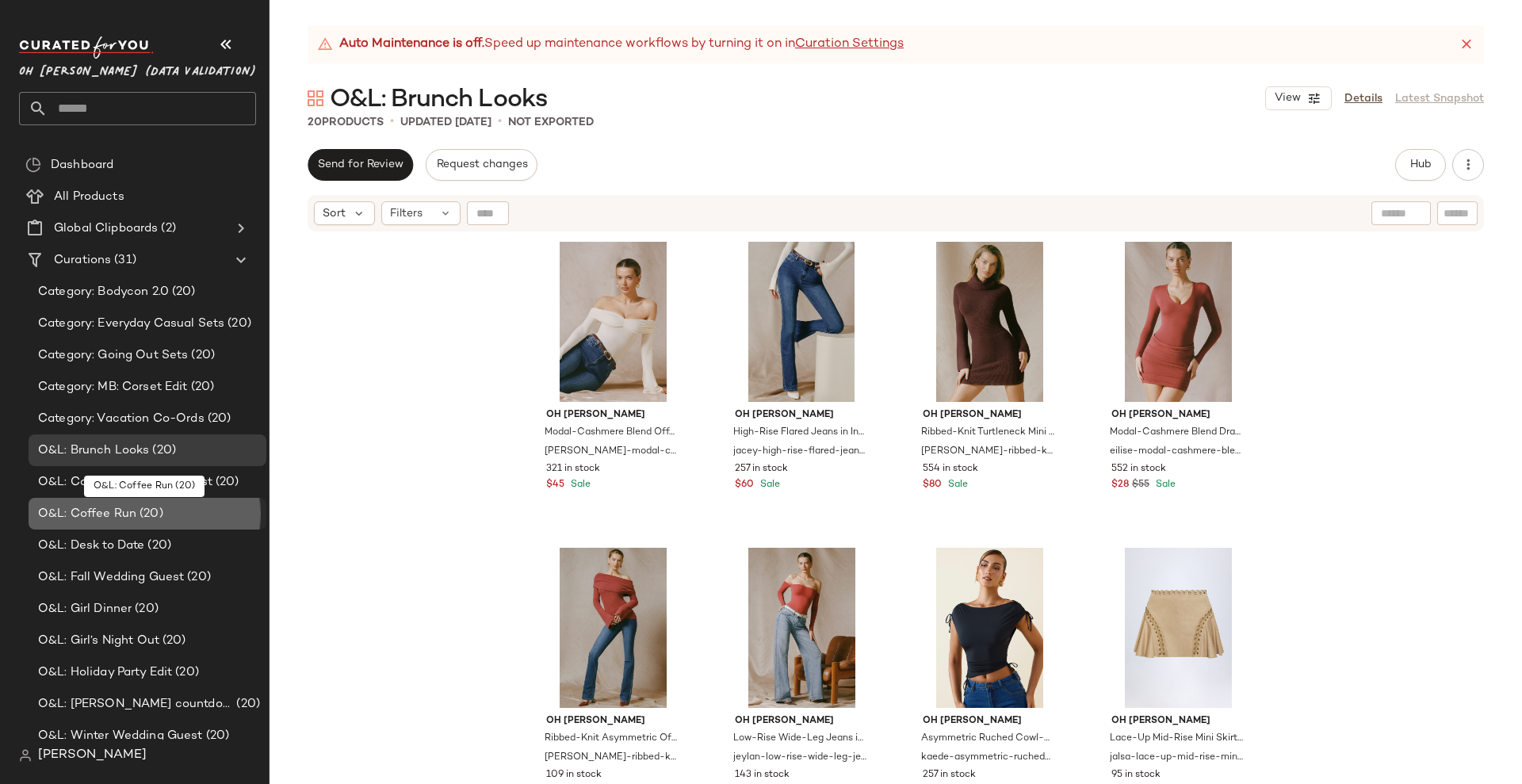
click at [138, 519] on span "(20)" at bounding box center [149, 514] width 27 height 18
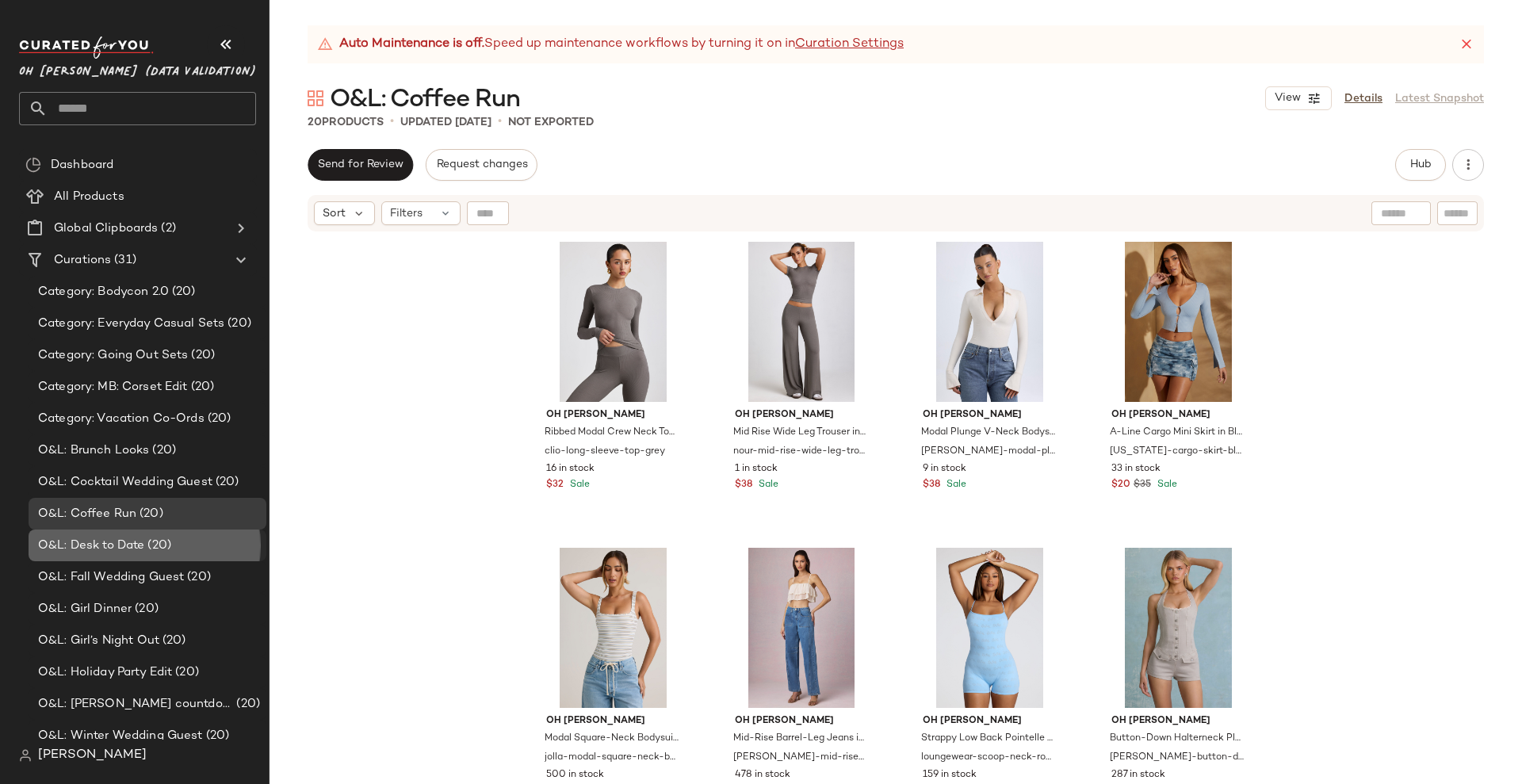
click at [146, 550] on span "(20)" at bounding box center [157, 546] width 27 height 18
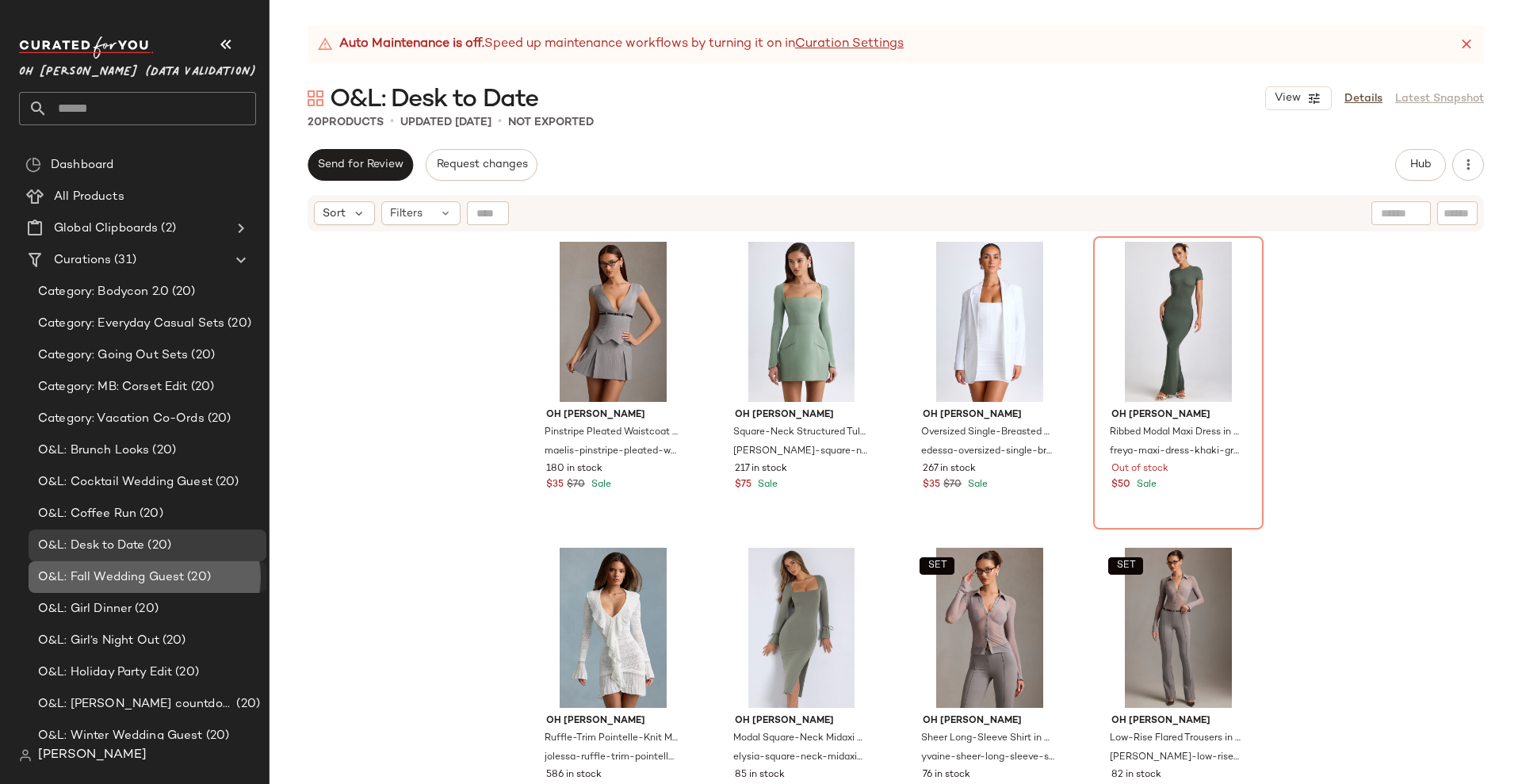
click at [150, 580] on span "O&L: Fall Wedding Guest" at bounding box center [111, 577] width 146 height 18
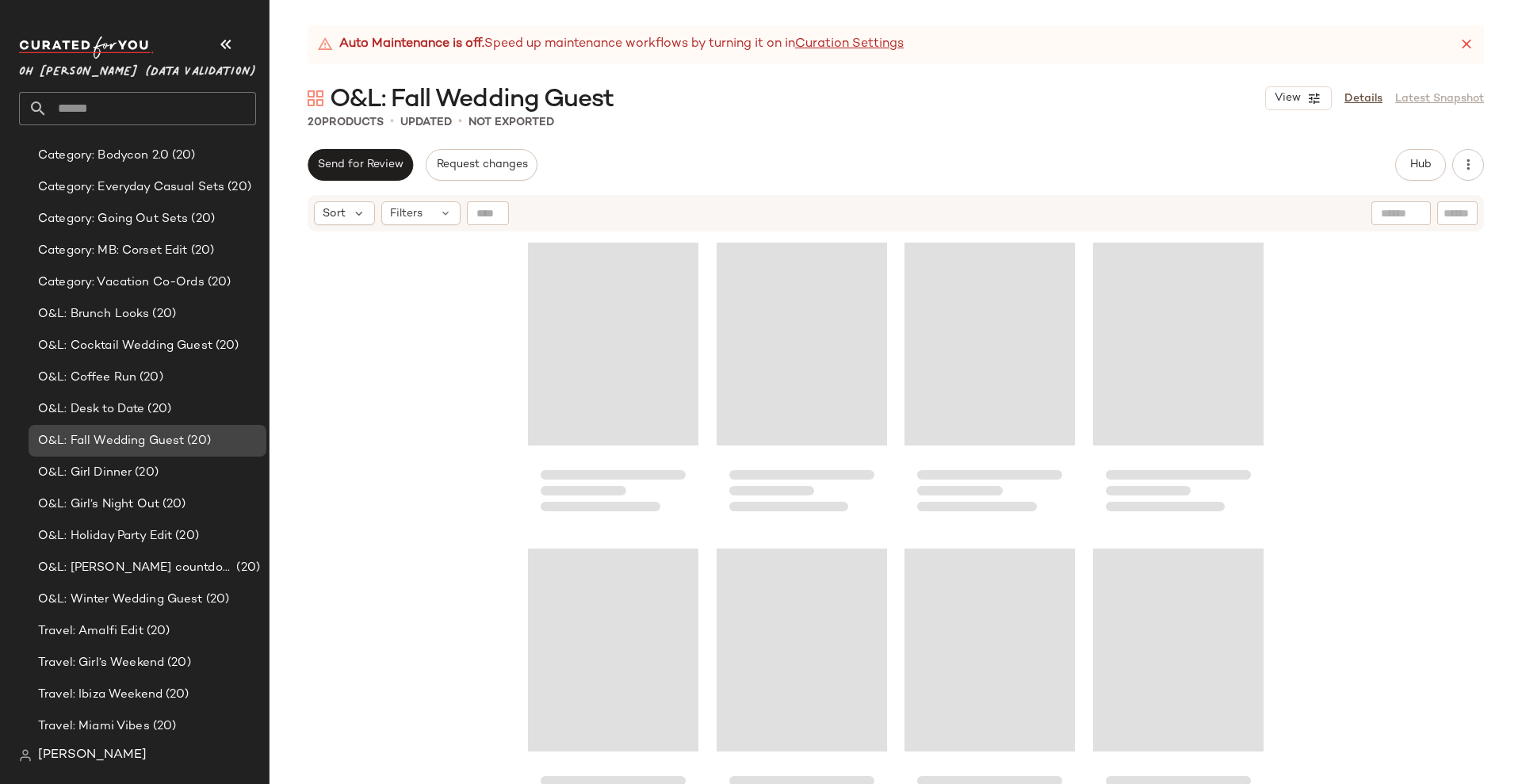
scroll to position [297, 0]
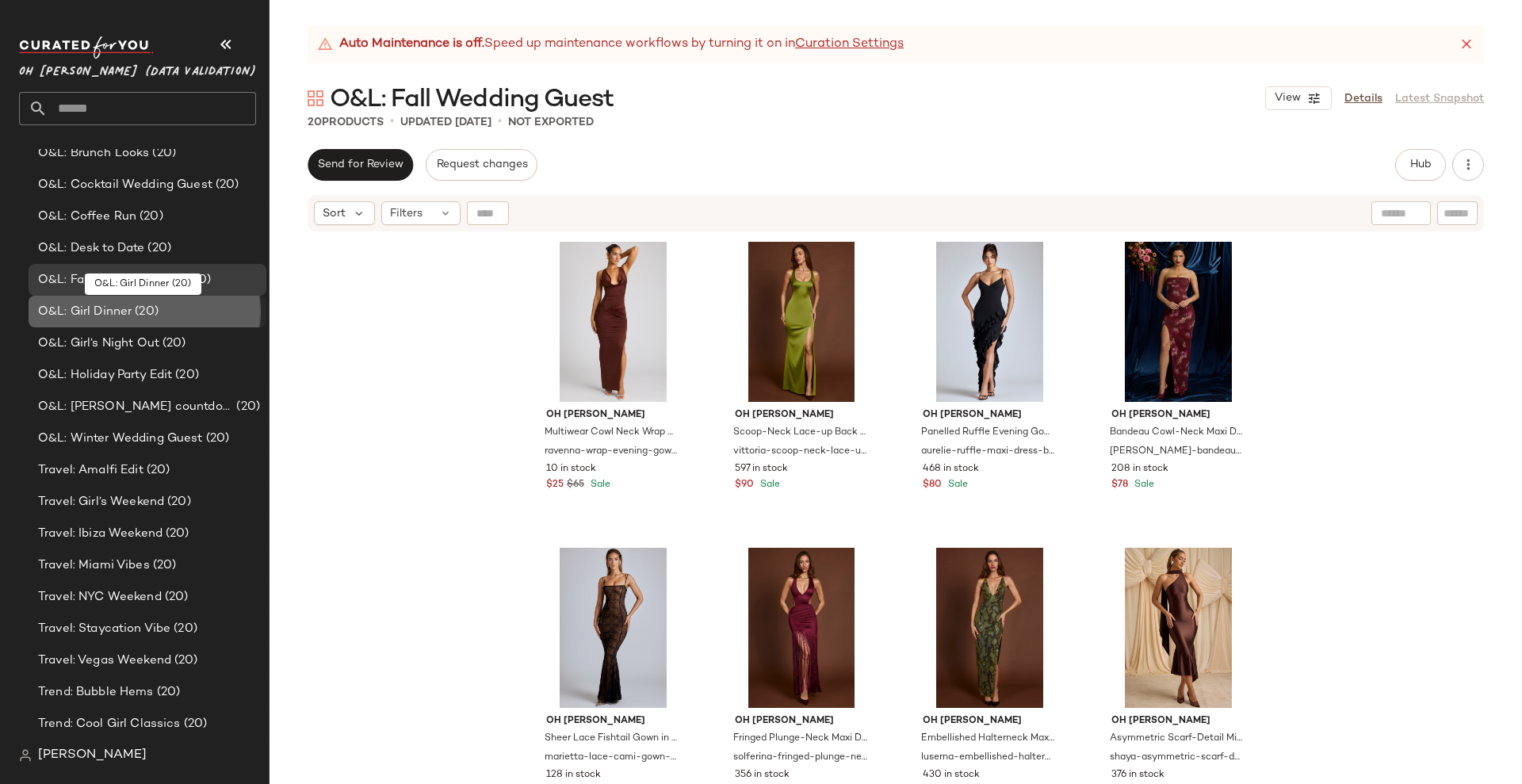
click at [147, 308] on span "(20)" at bounding box center [145, 311] width 27 height 18
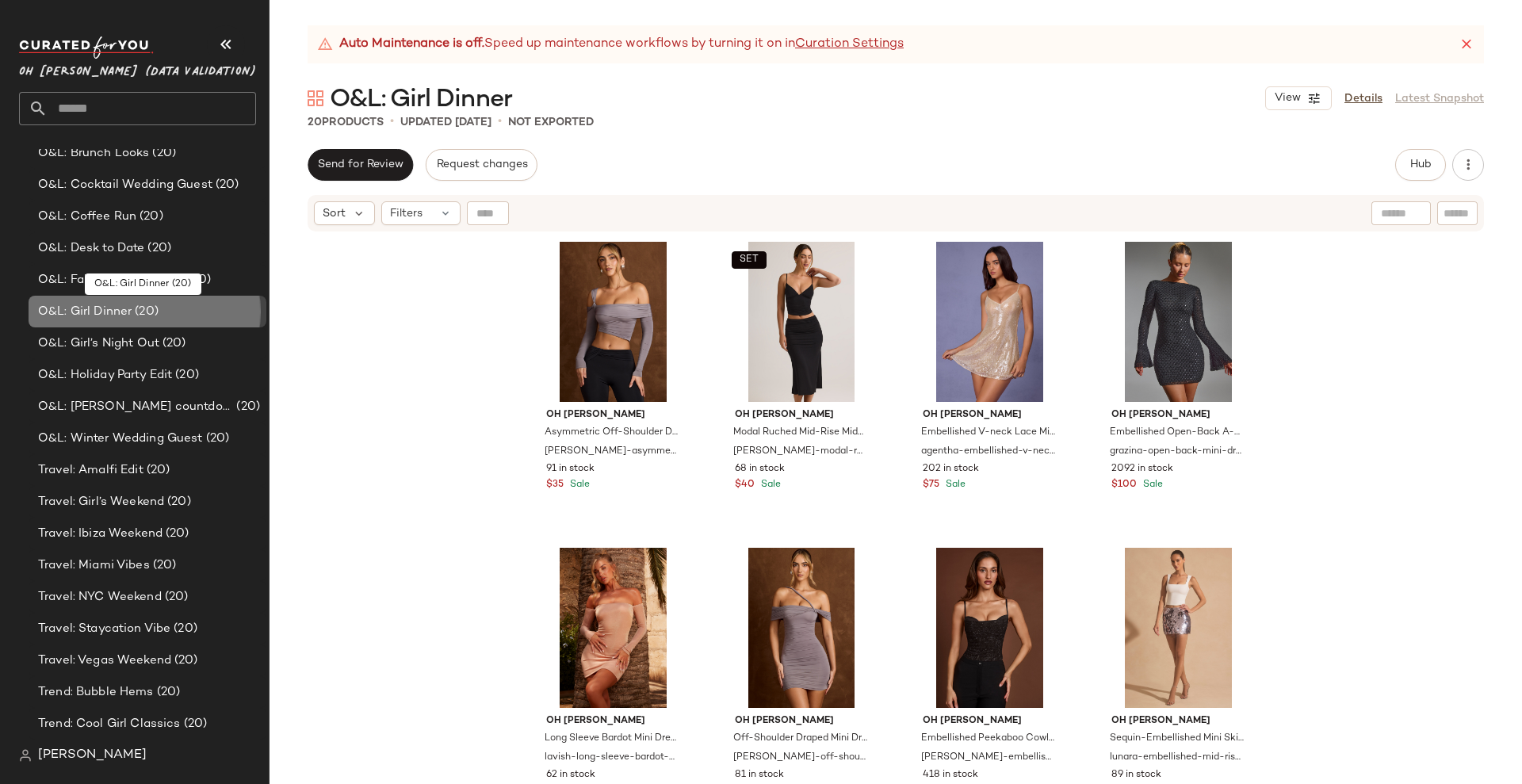
click at [147, 308] on span "(20)" at bounding box center [145, 311] width 27 height 18
click at [161, 343] on span "(20)" at bounding box center [172, 343] width 27 height 18
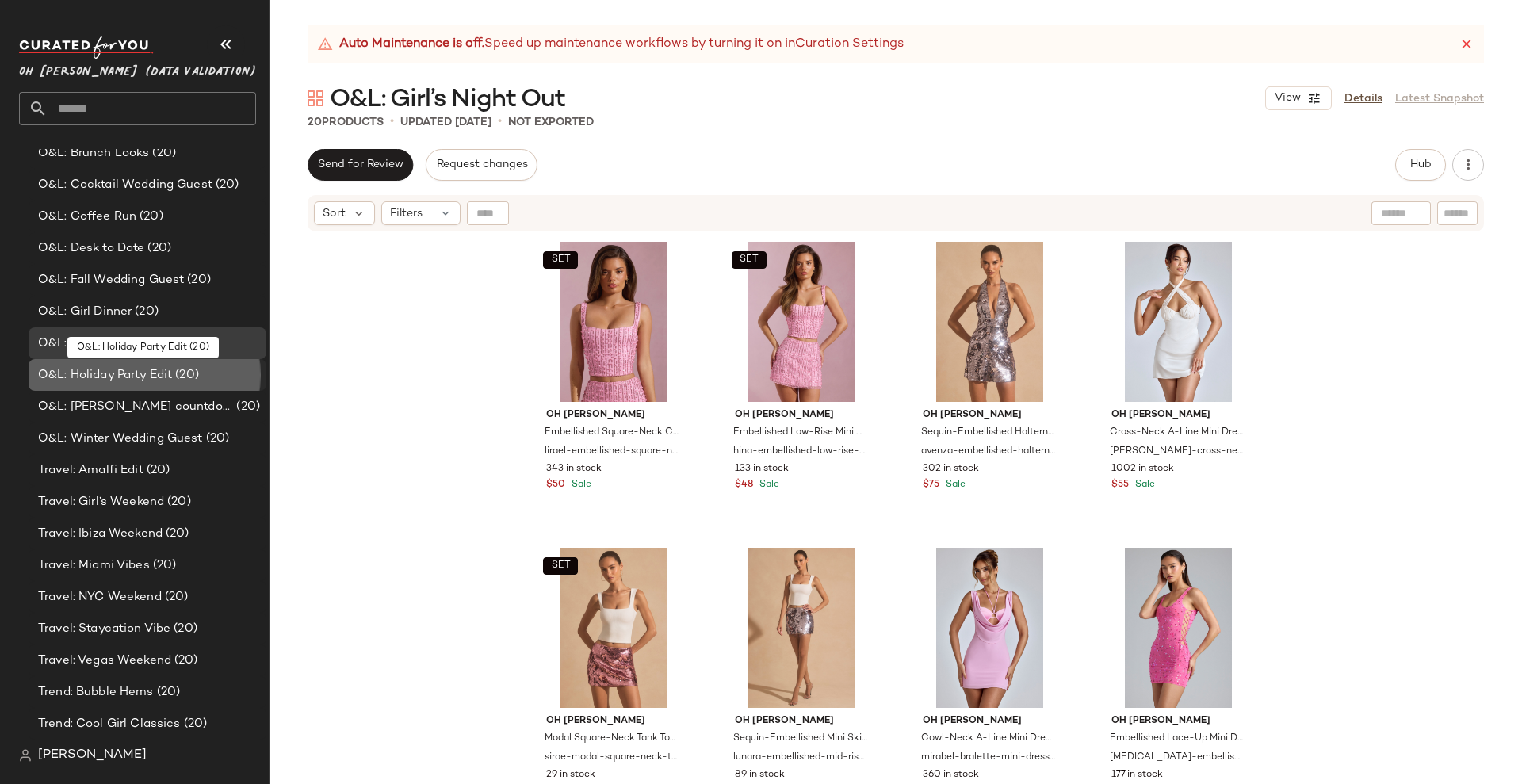
click at [164, 378] on span "O&L: Holiday Party Edit" at bounding box center [105, 376] width 134 height 18
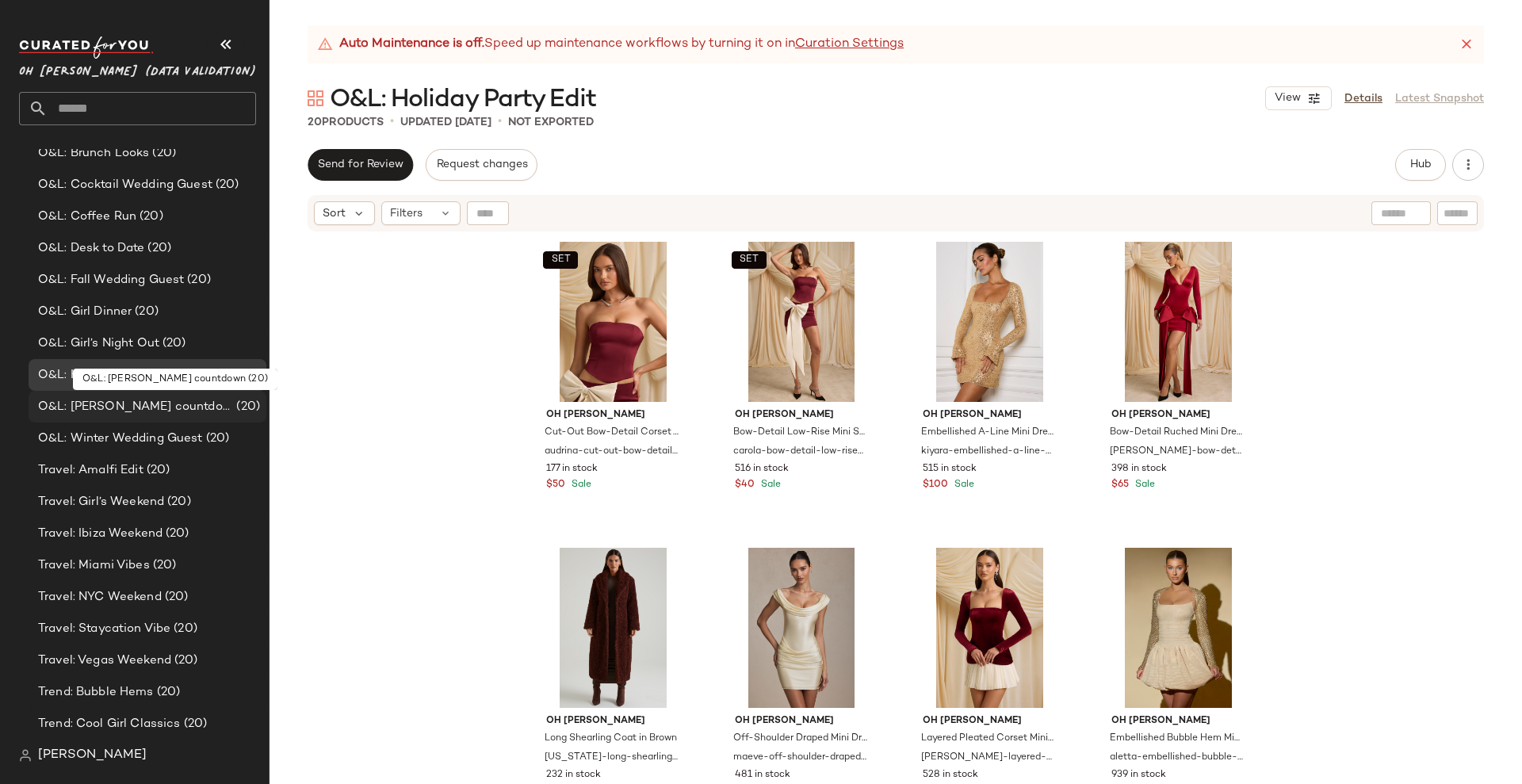
click at [233, 402] on span "(20)" at bounding box center [246, 407] width 27 height 18
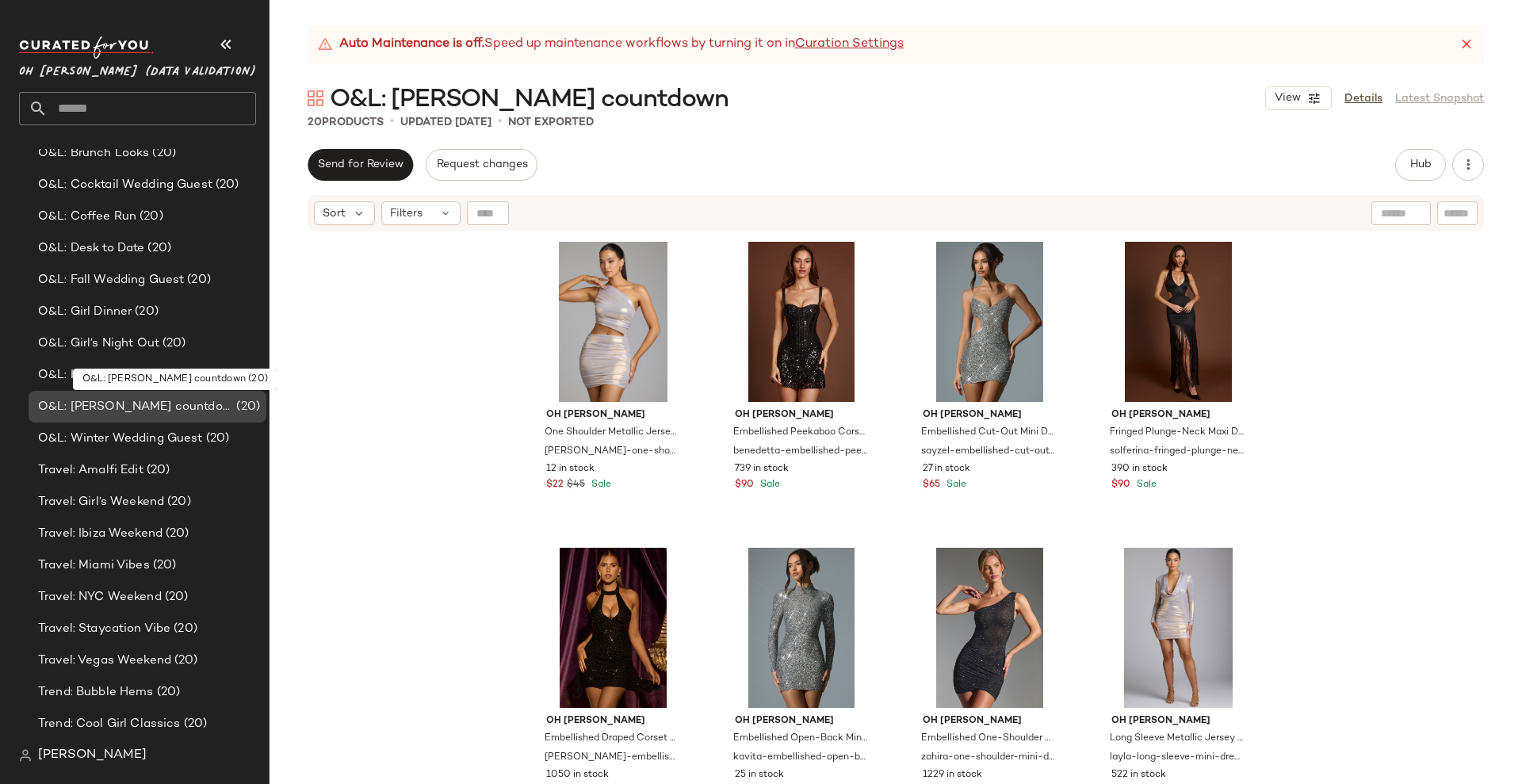
click at [233, 402] on span "(20)" at bounding box center [246, 407] width 27 height 18
click at [177, 435] on span "O&L: Winter Wedding Guest" at bounding box center [121, 439] width 165 height 18
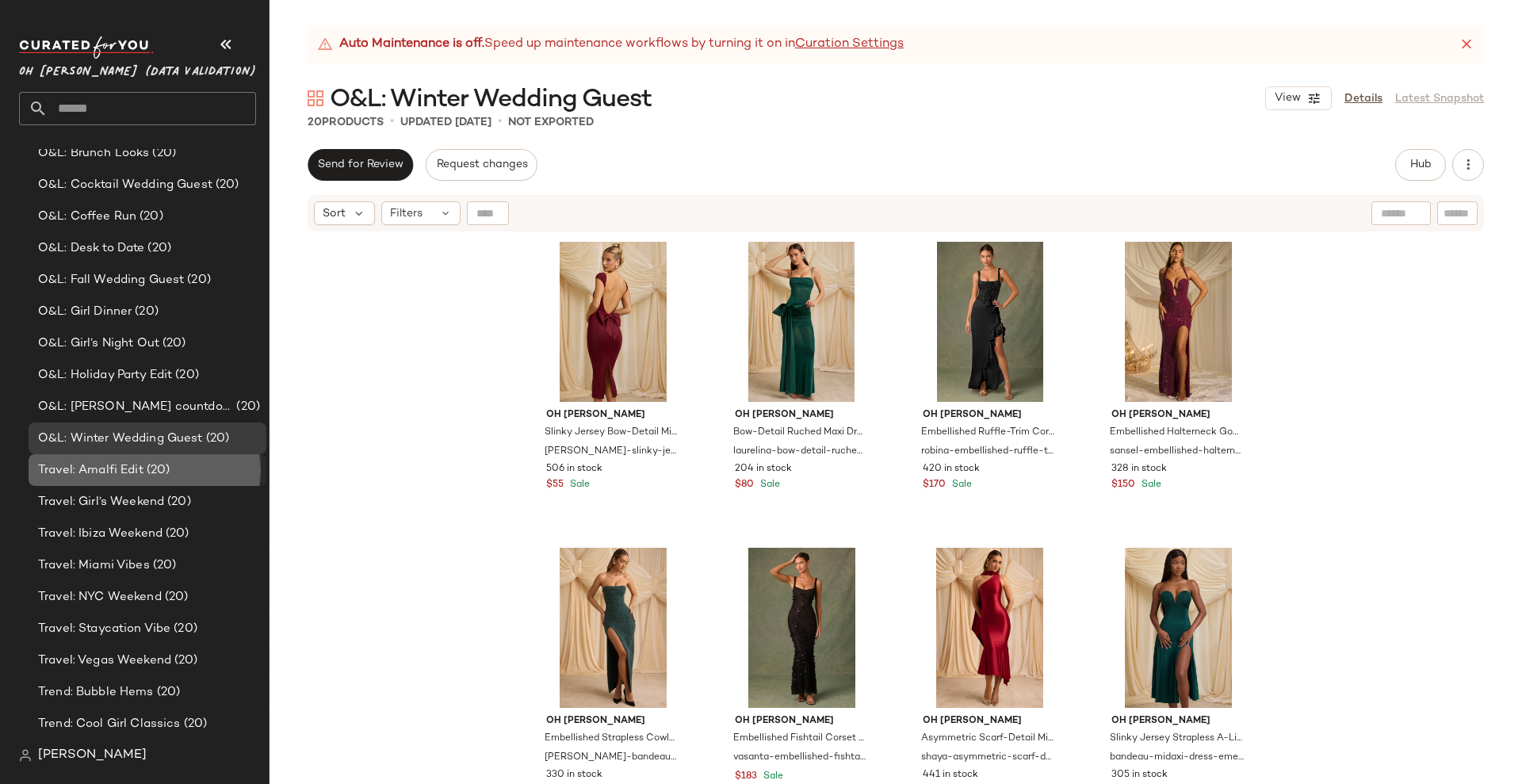
click at [176, 466] on div "Travel: Amalfi Edit (20)" at bounding box center [146, 470] width 226 height 18
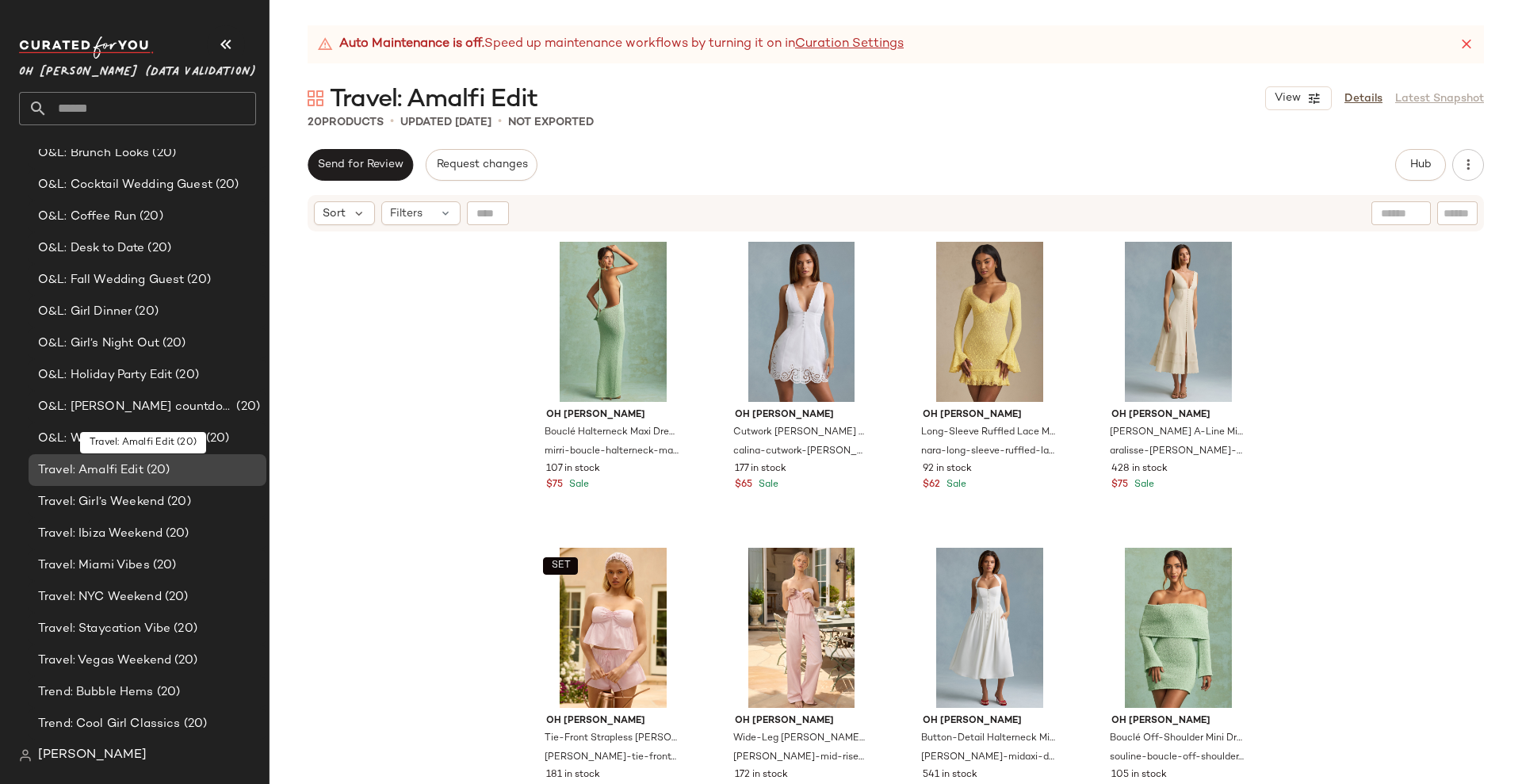
click at [174, 463] on div "Travel: Amalfi Edit (20)" at bounding box center [146, 470] width 226 height 18
click at [161, 495] on span "Travel: Girl’s Weekend" at bounding box center [102, 502] width 126 height 18
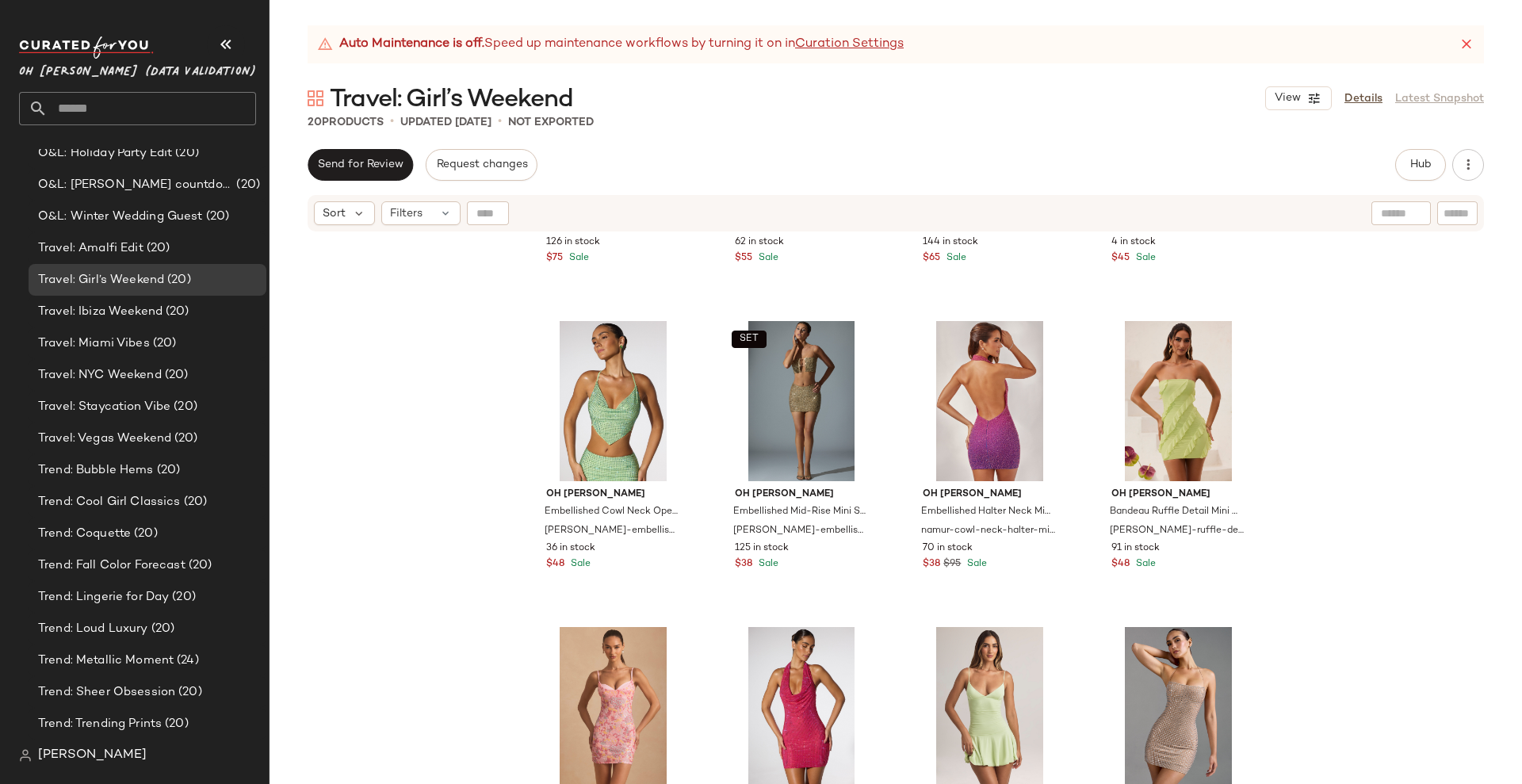
scroll to position [297, 0]
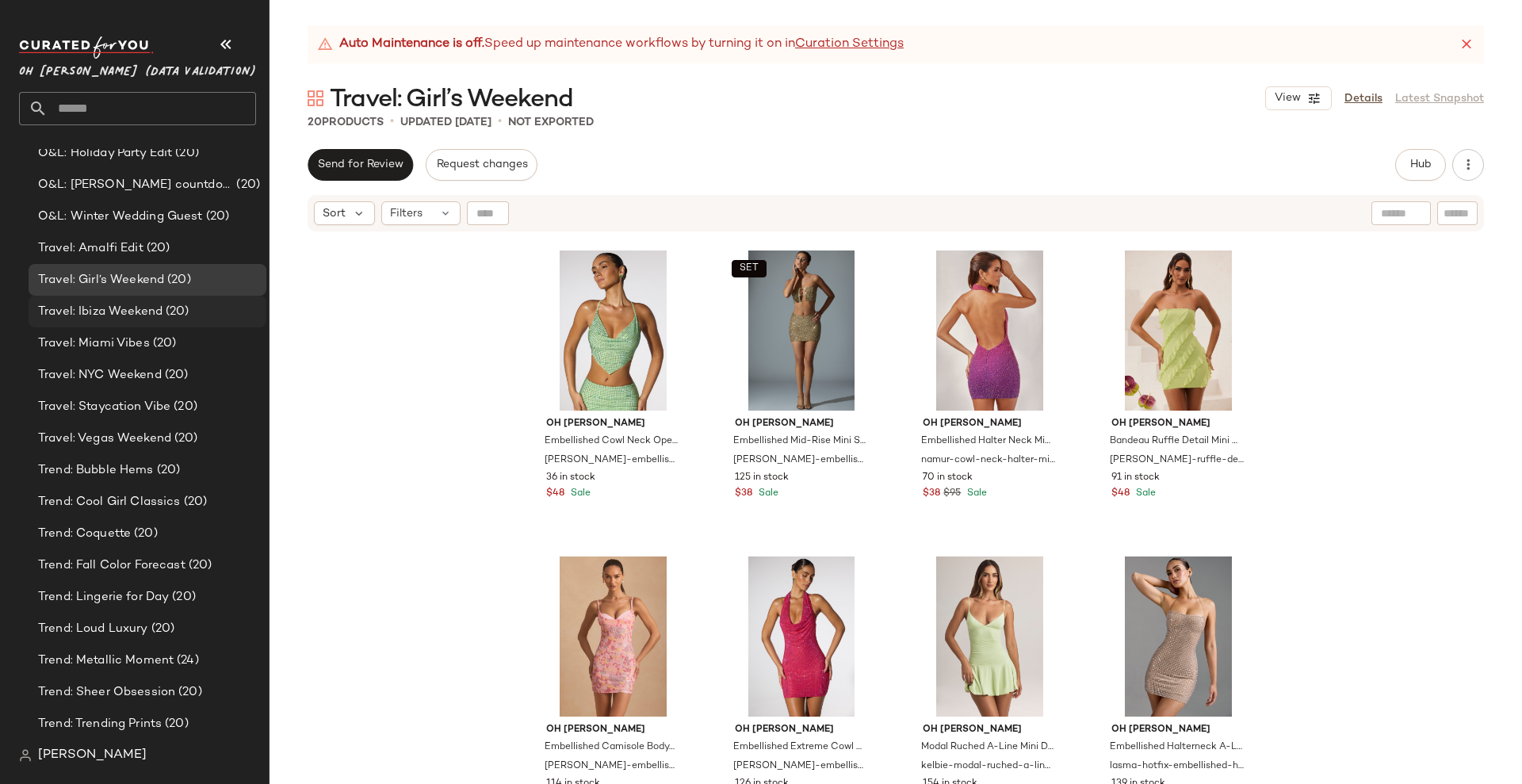
click at [164, 309] on span "(20)" at bounding box center [175, 311] width 27 height 18
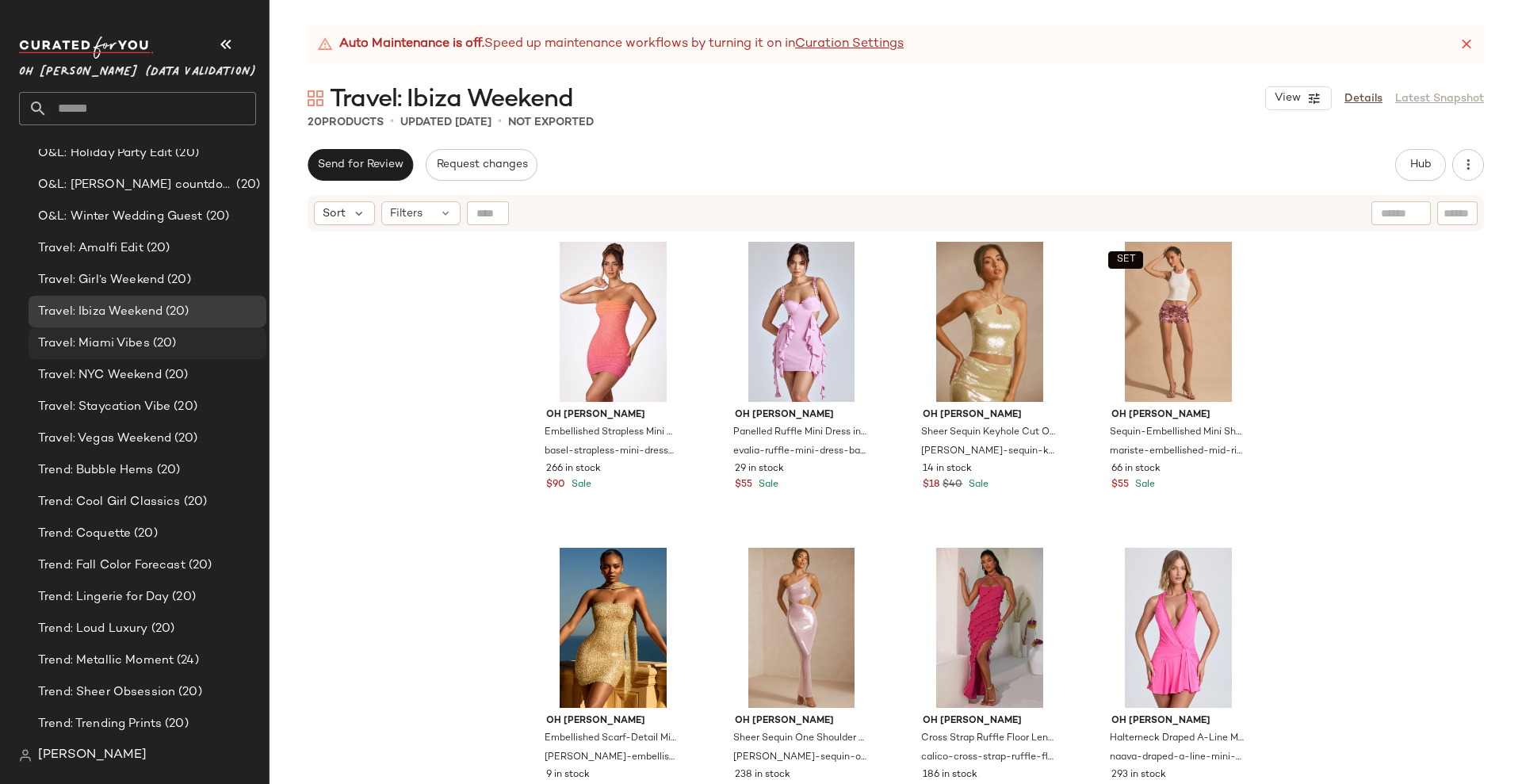
click at [161, 343] on span "(20)" at bounding box center [163, 343] width 27 height 18
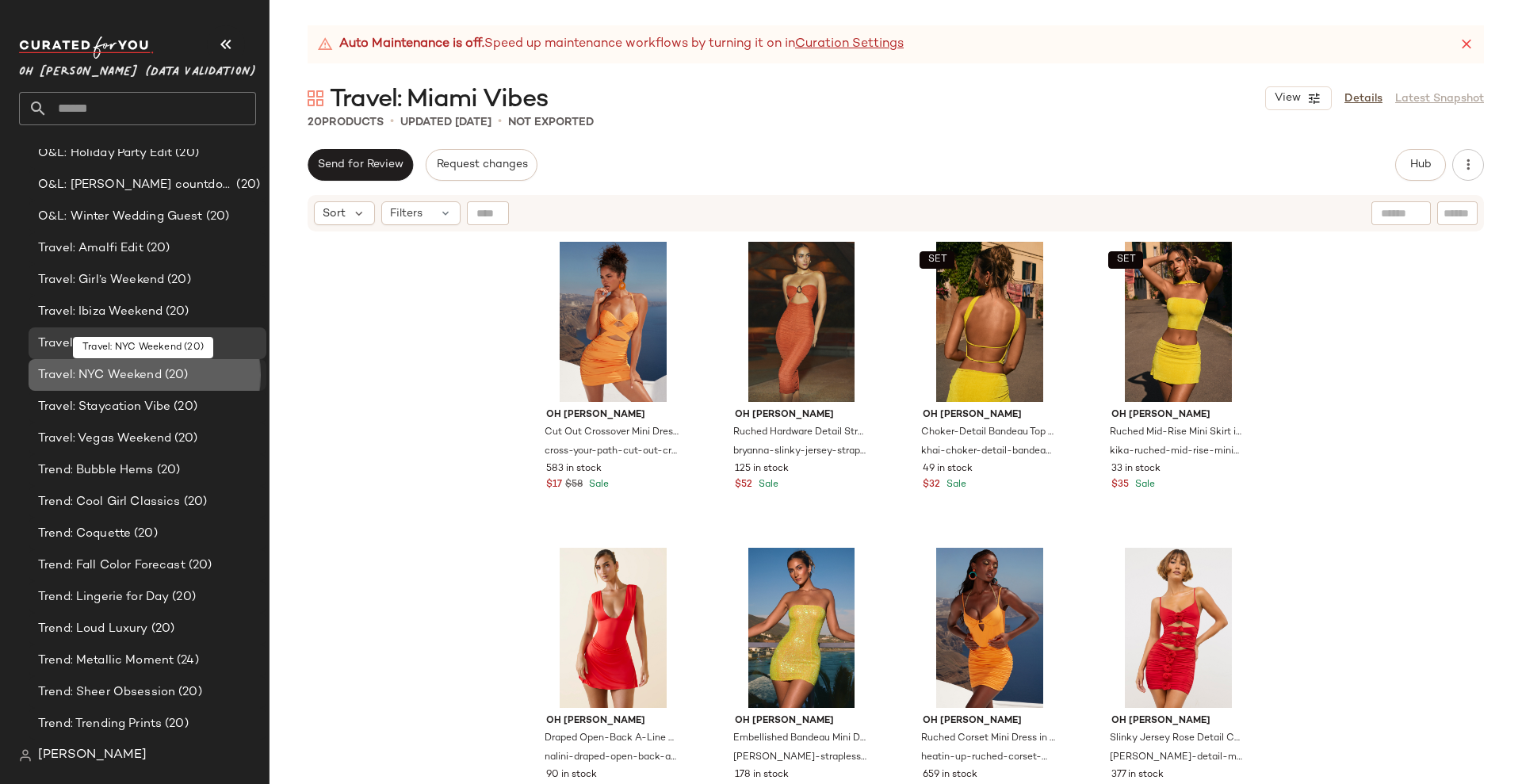
click at [157, 378] on span "Travel: NYC Weekend" at bounding box center [100, 376] width 124 height 18
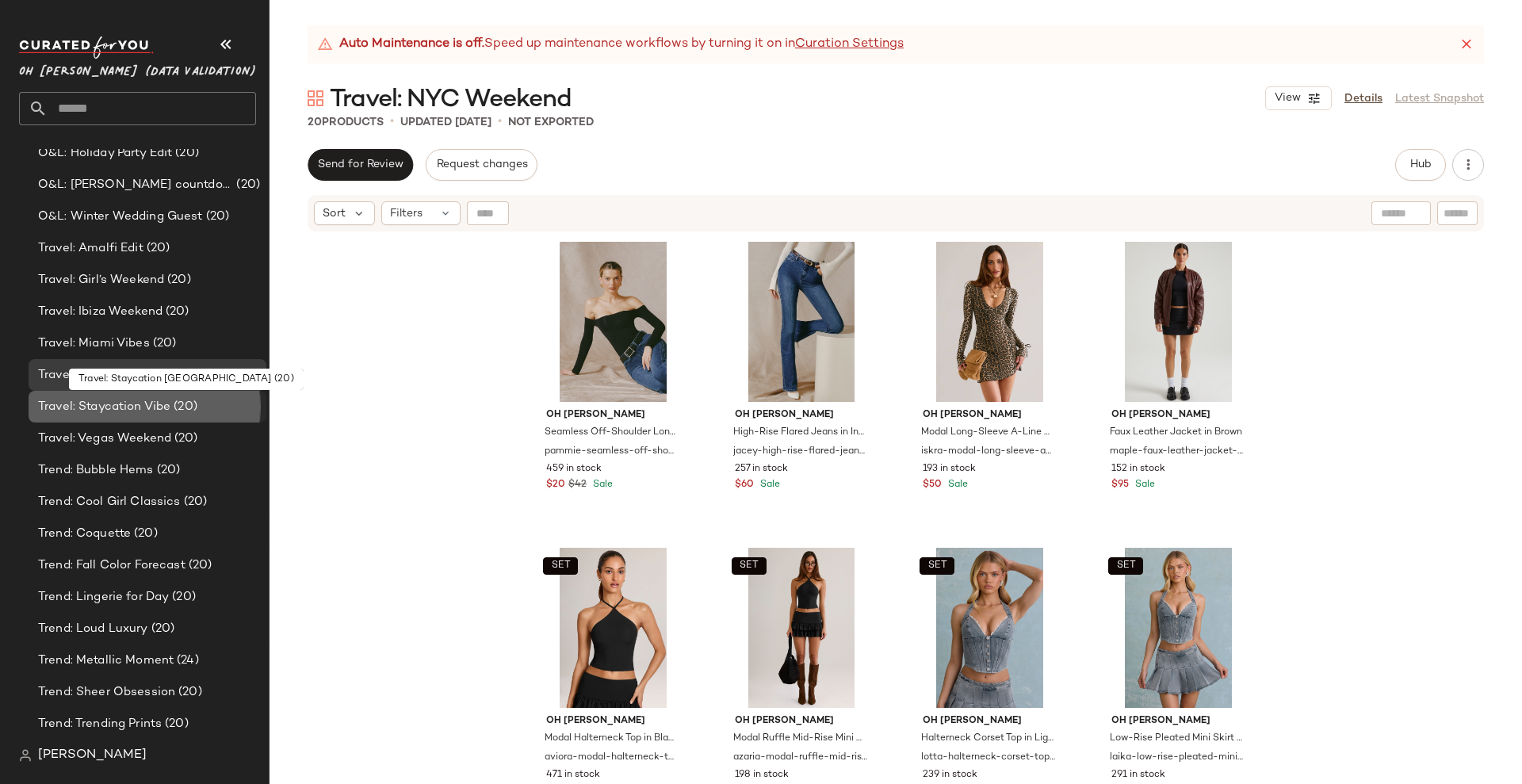
click at [162, 402] on span "Travel: Staycation Vibe" at bounding box center [104, 407] width 132 height 18
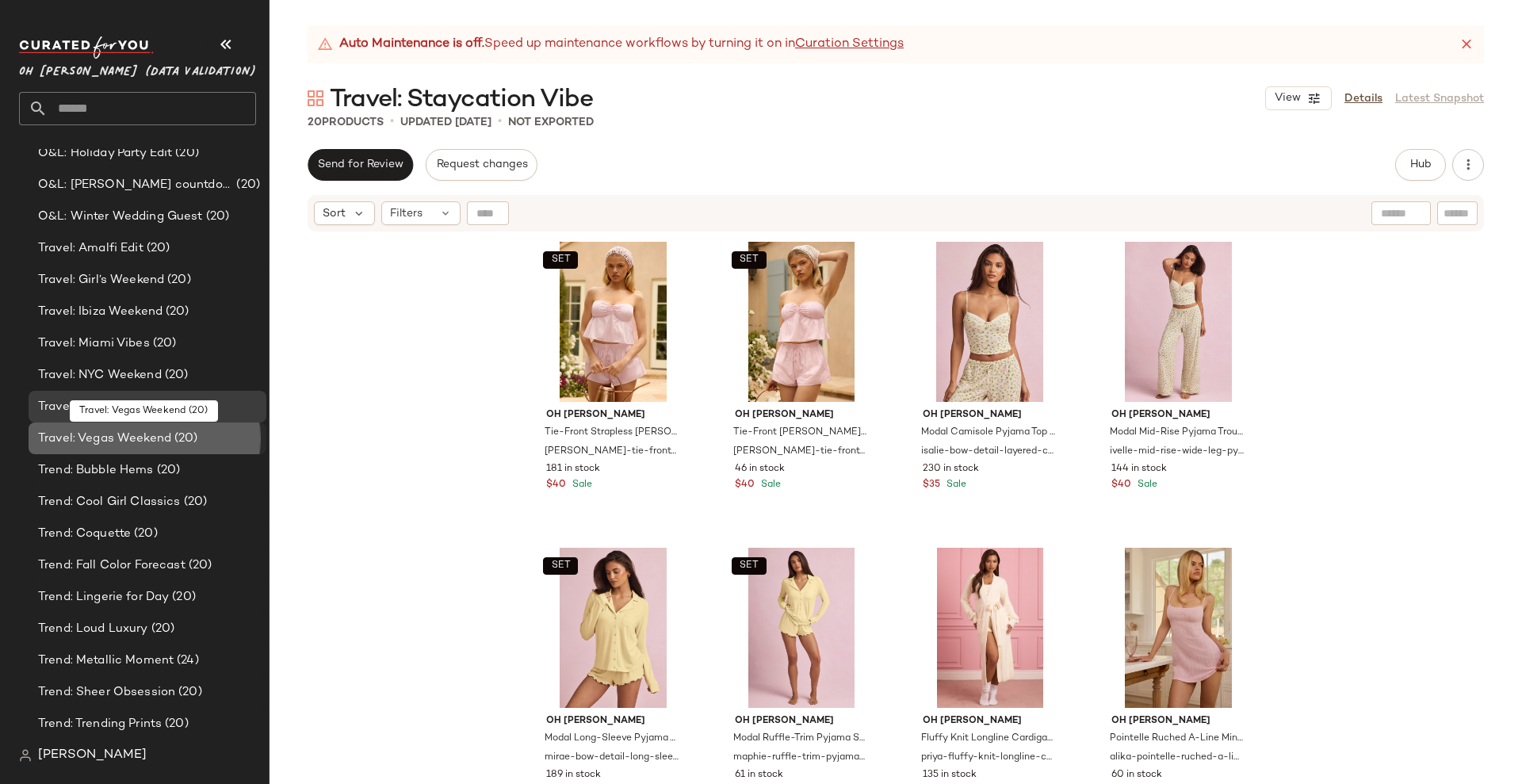
click at [160, 436] on span "Travel: Vegas Weekend" at bounding box center [104, 439] width 133 height 18
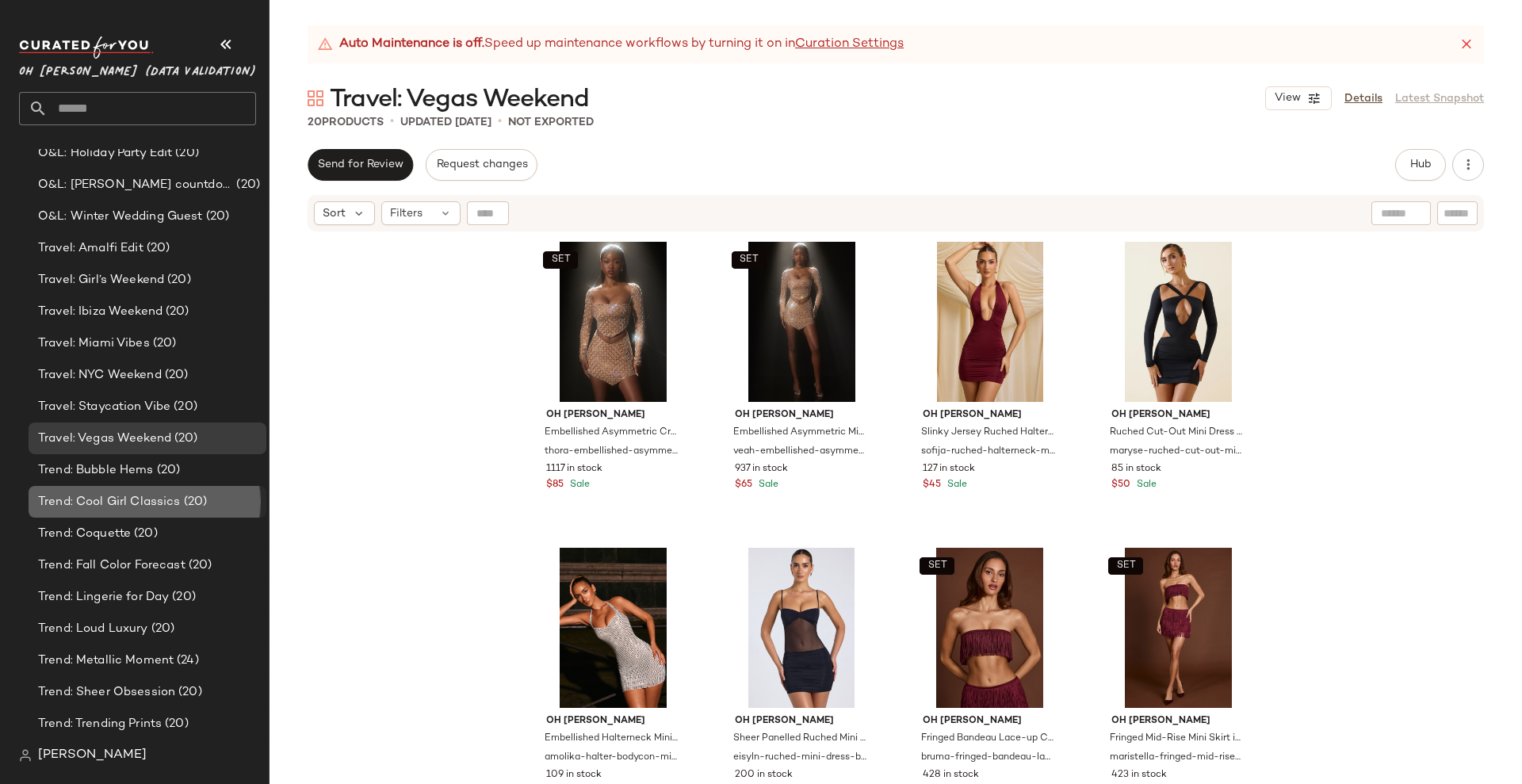
click at [164, 489] on div "Trend: Cool Girl Classics (20)" at bounding box center [148, 501] width 238 height 32
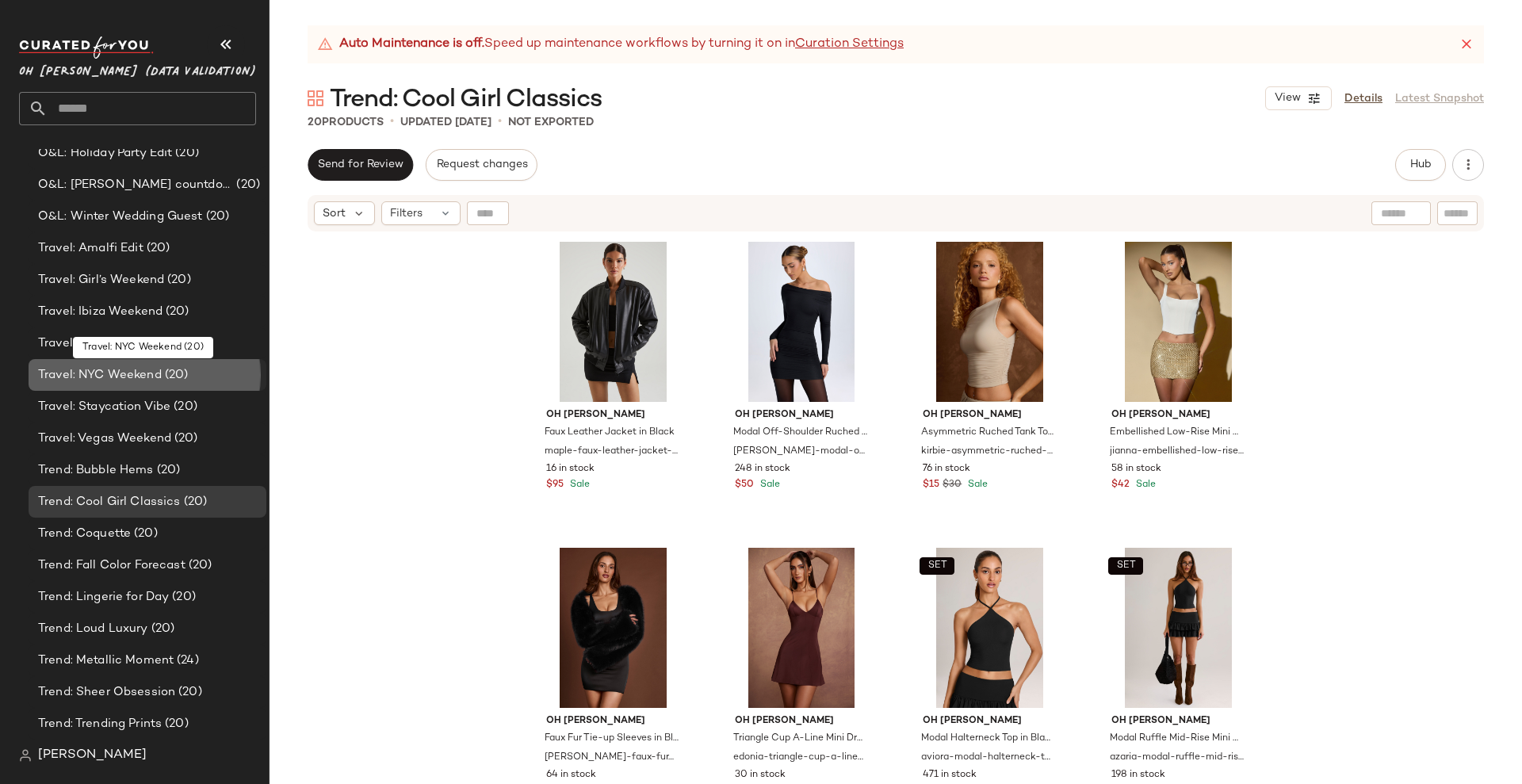
click at [173, 369] on span "(20)" at bounding box center [174, 376] width 27 height 18
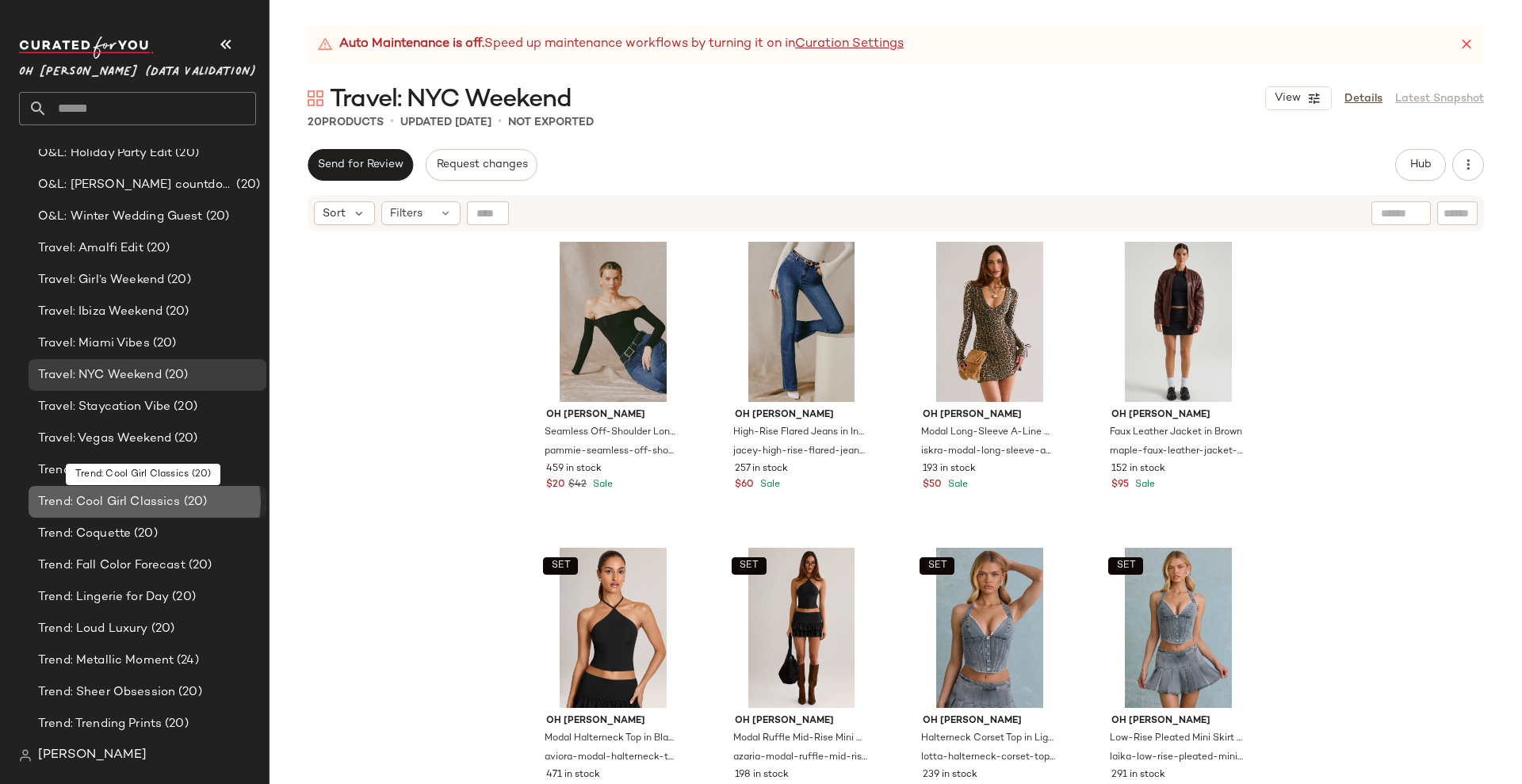
click at [132, 501] on span "Trend: Cool Girl Classics" at bounding box center [110, 502] width 143 height 18
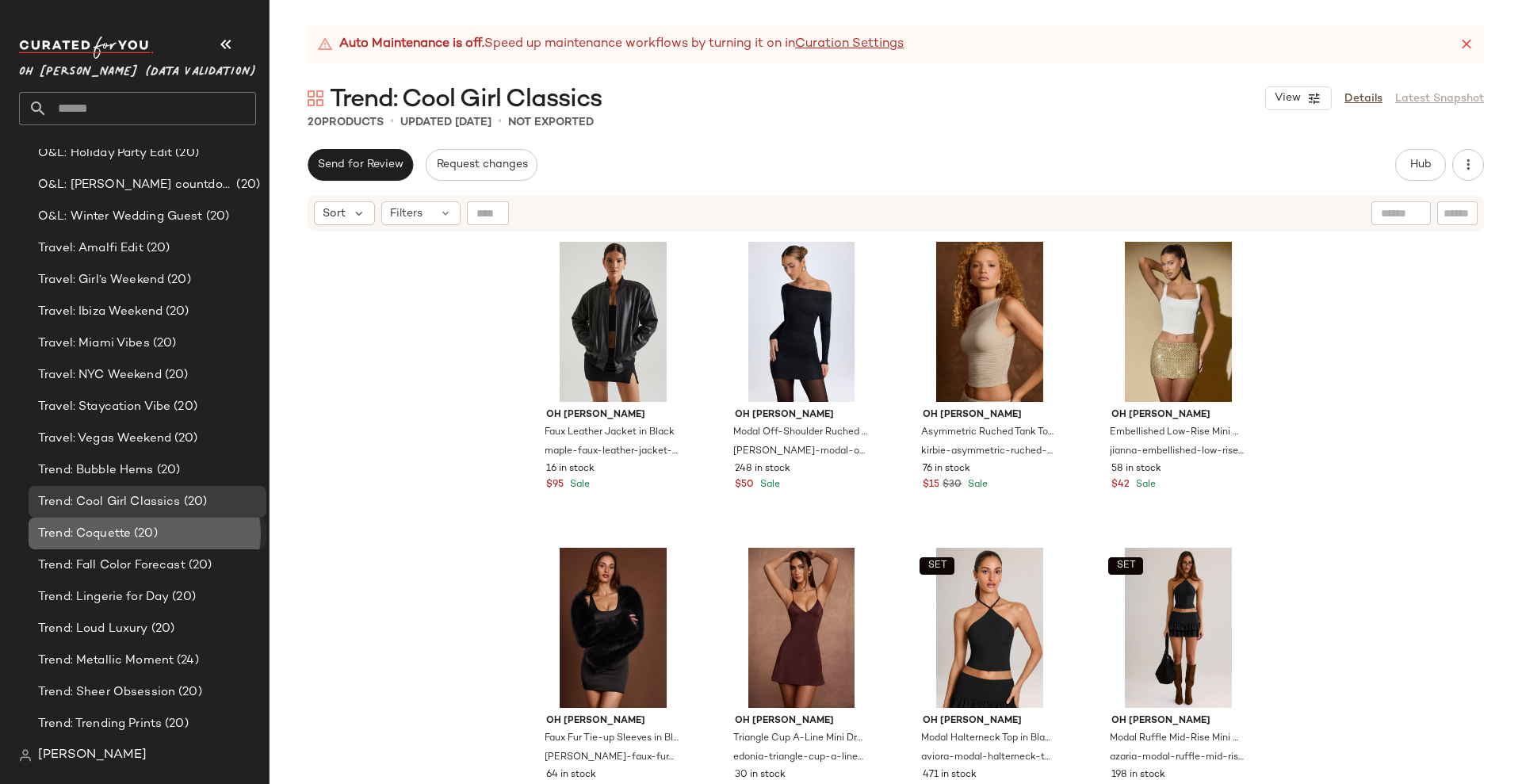
click at [126, 539] on span "Trend: Coquette" at bounding box center [84, 534] width 93 height 18
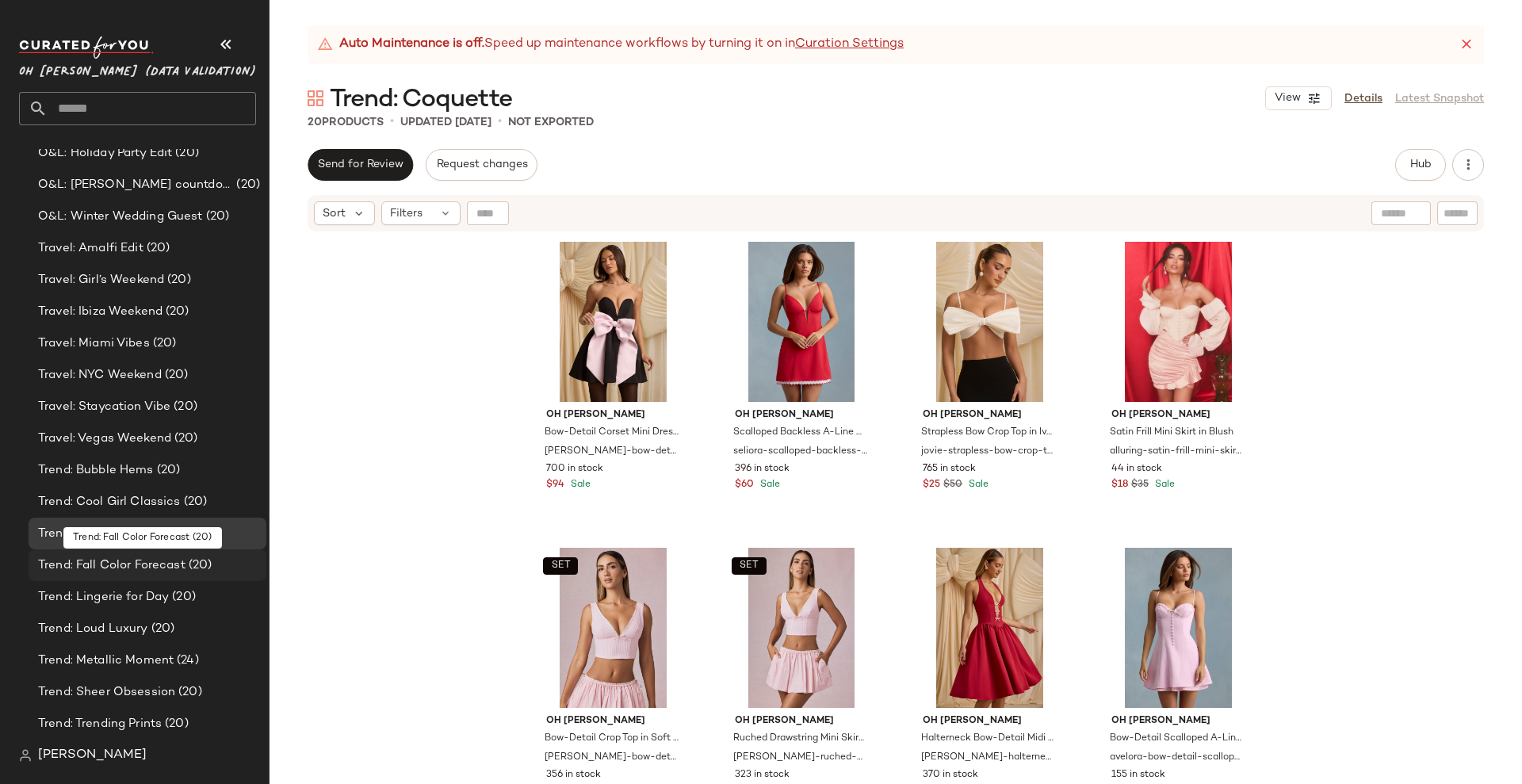
click at [140, 566] on span "Trend: Fall Color Forecast" at bounding box center [112, 565] width 148 height 18
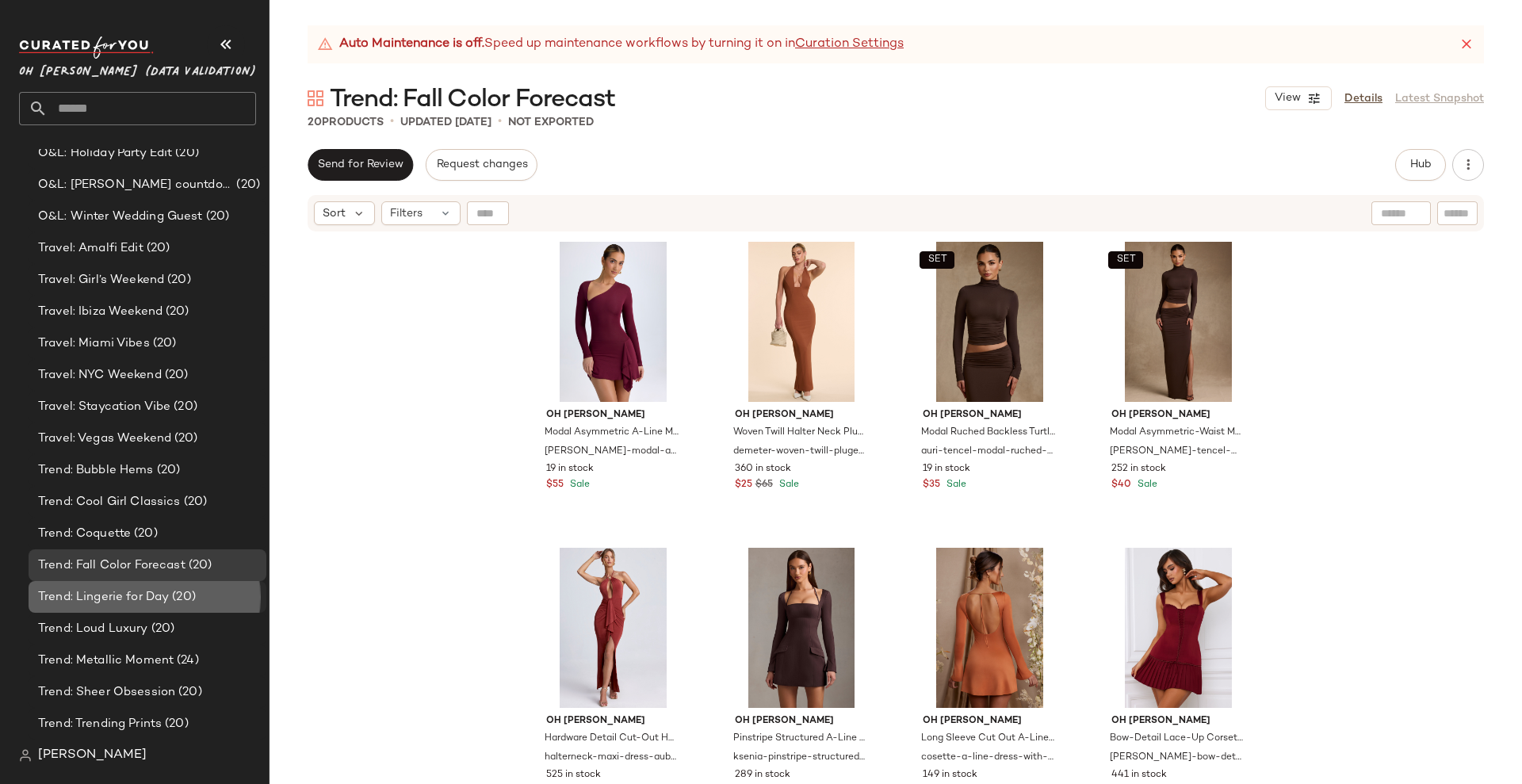
click at [154, 593] on span "Trend: Lingerie for Day" at bounding box center [104, 597] width 131 height 18
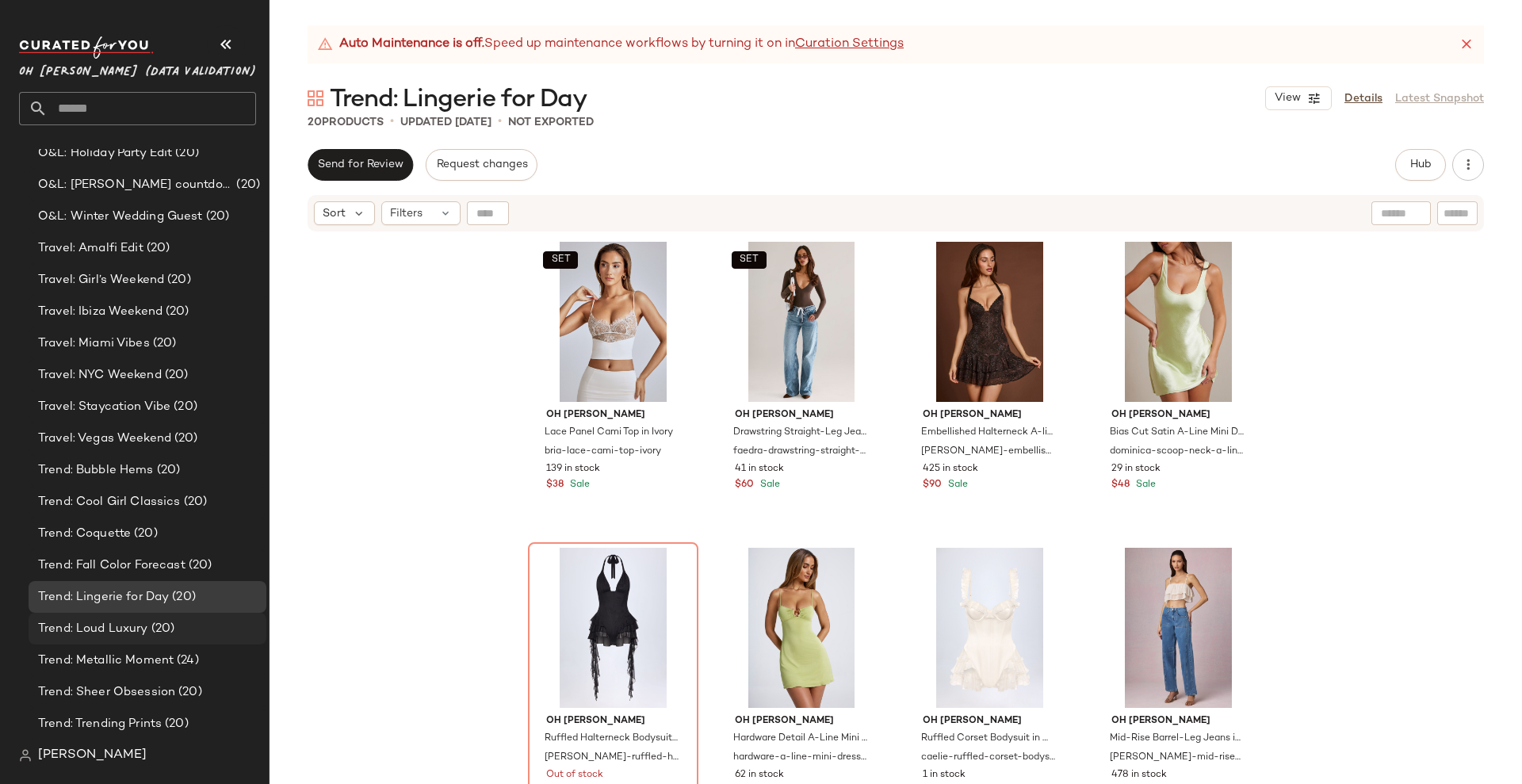
click at [156, 625] on span "(20)" at bounding box center [161, 629] width 27 height 18
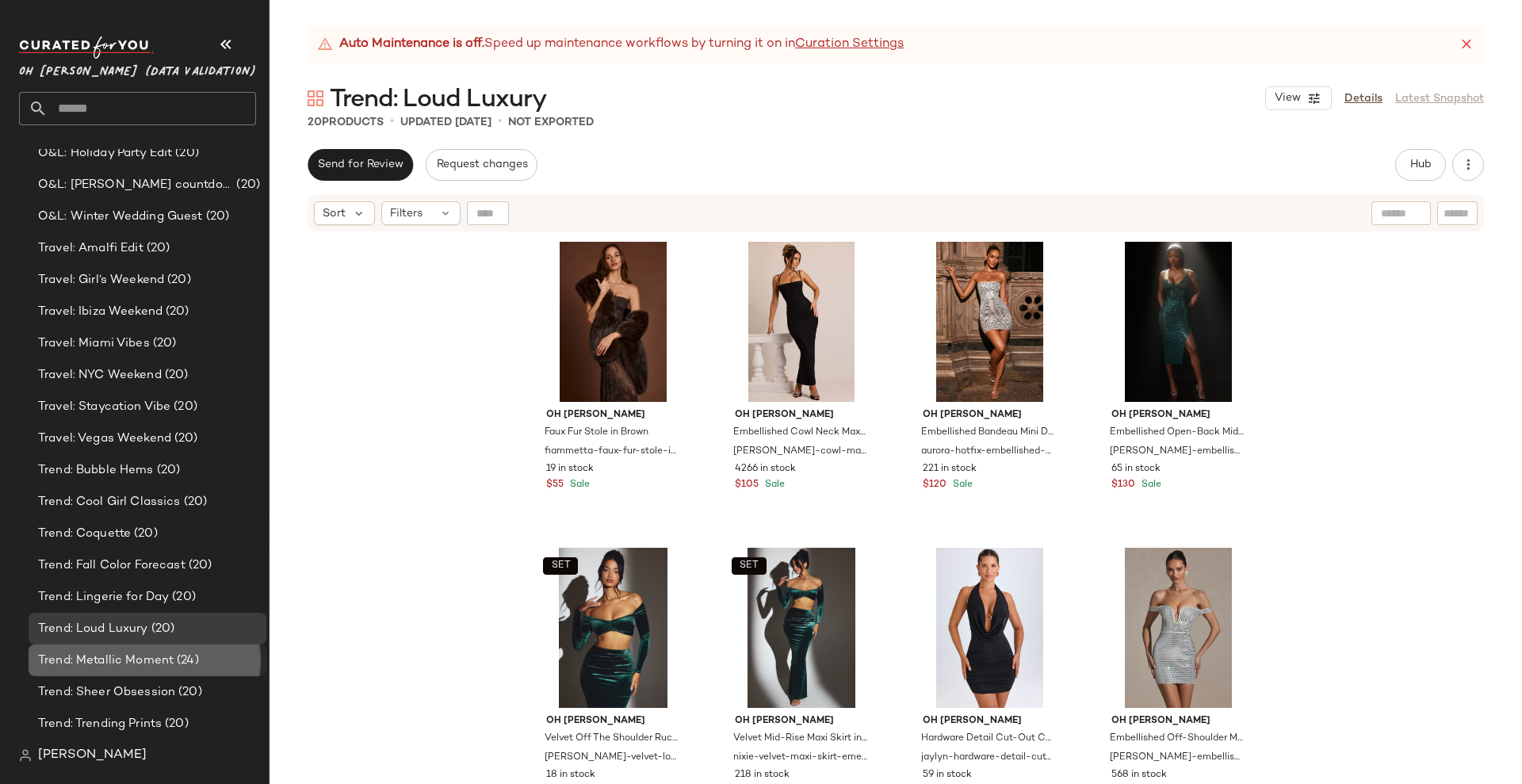
click at [160, 655] on span "Trend: Metallic Moment" at bounding box center [106, 660] width 136 height 18
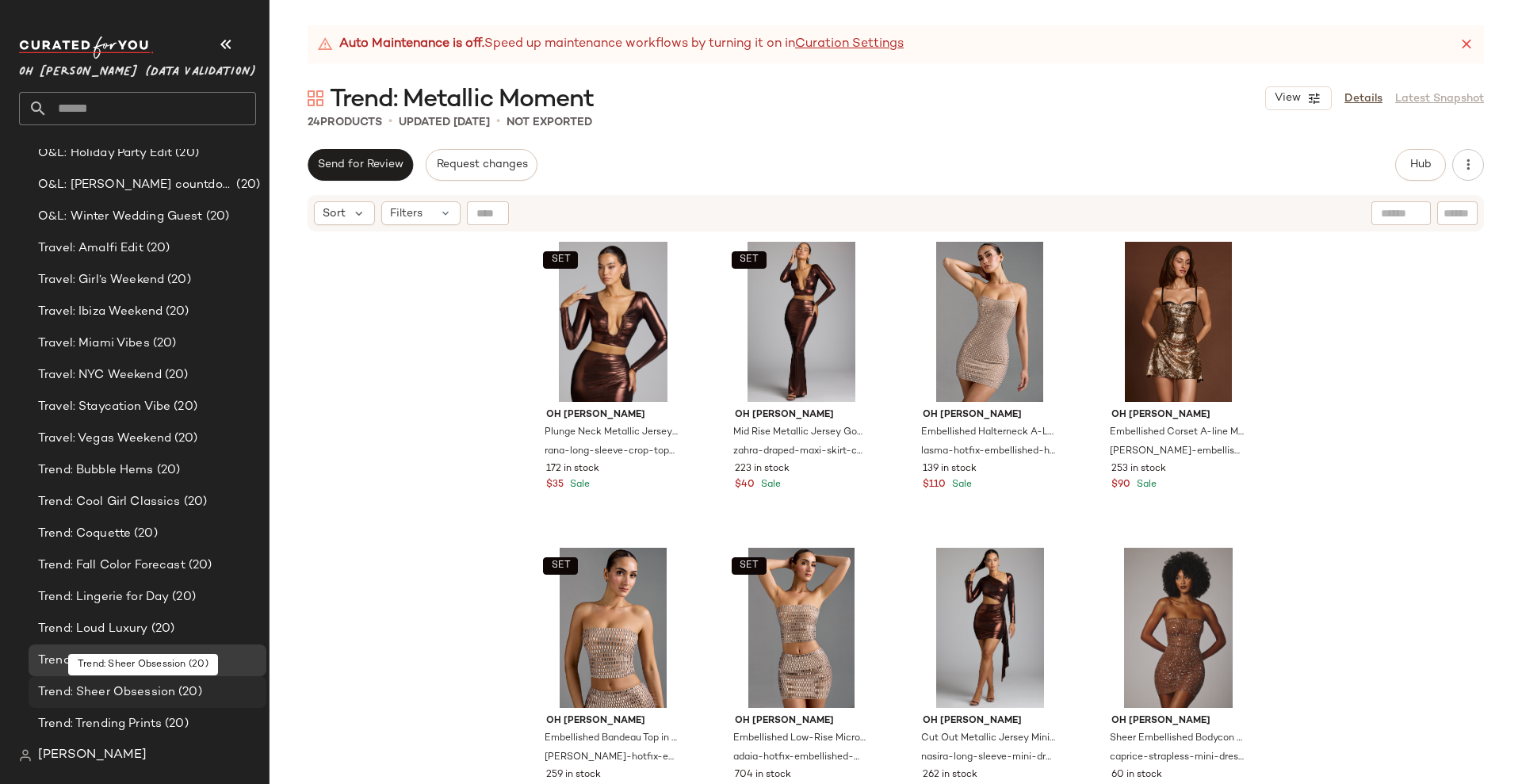
click at [160, 691] on span "Trend: Sheer Obsession" at bounding box center [107, 692] width 137 height 18
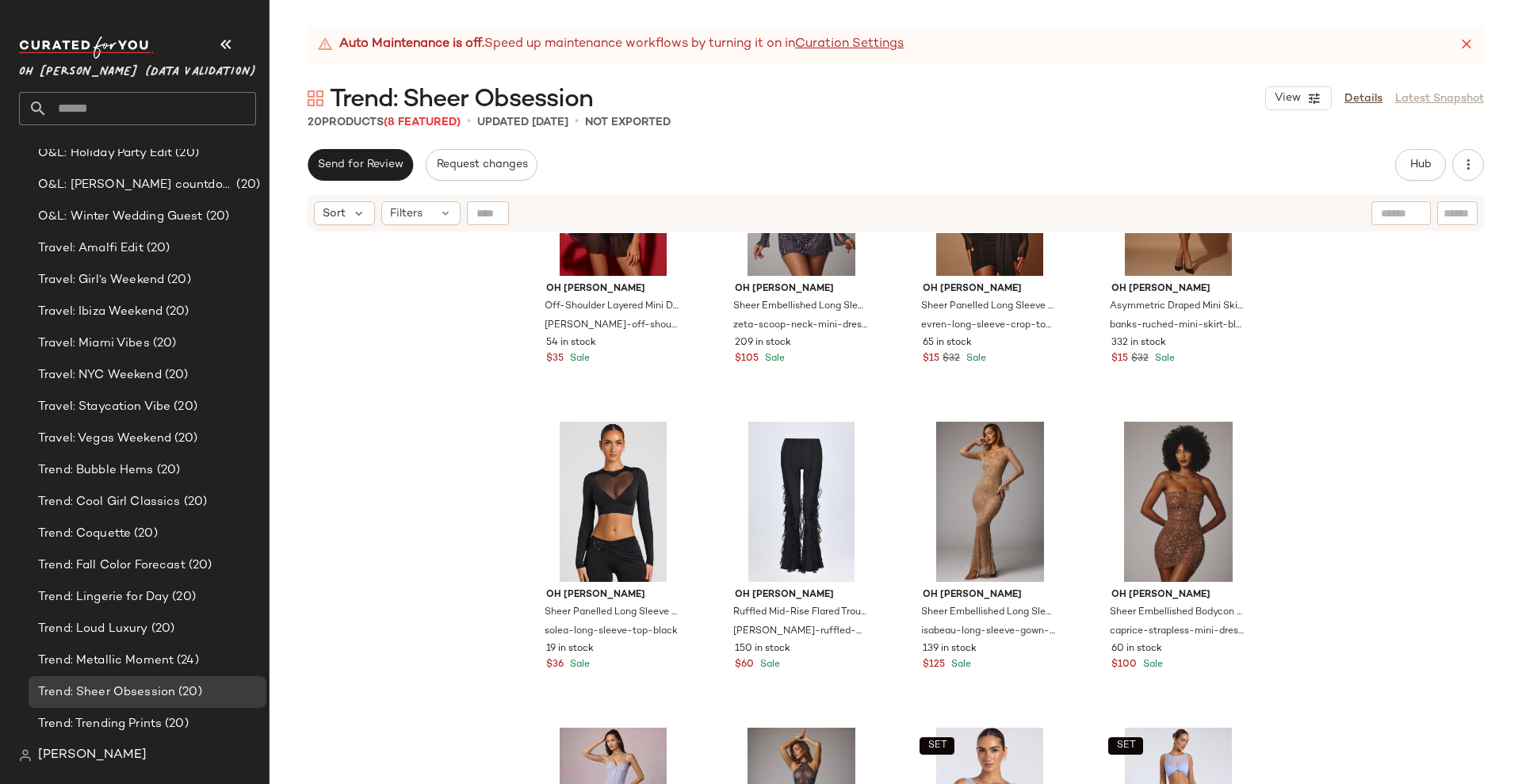
scroll to position [942, 0]
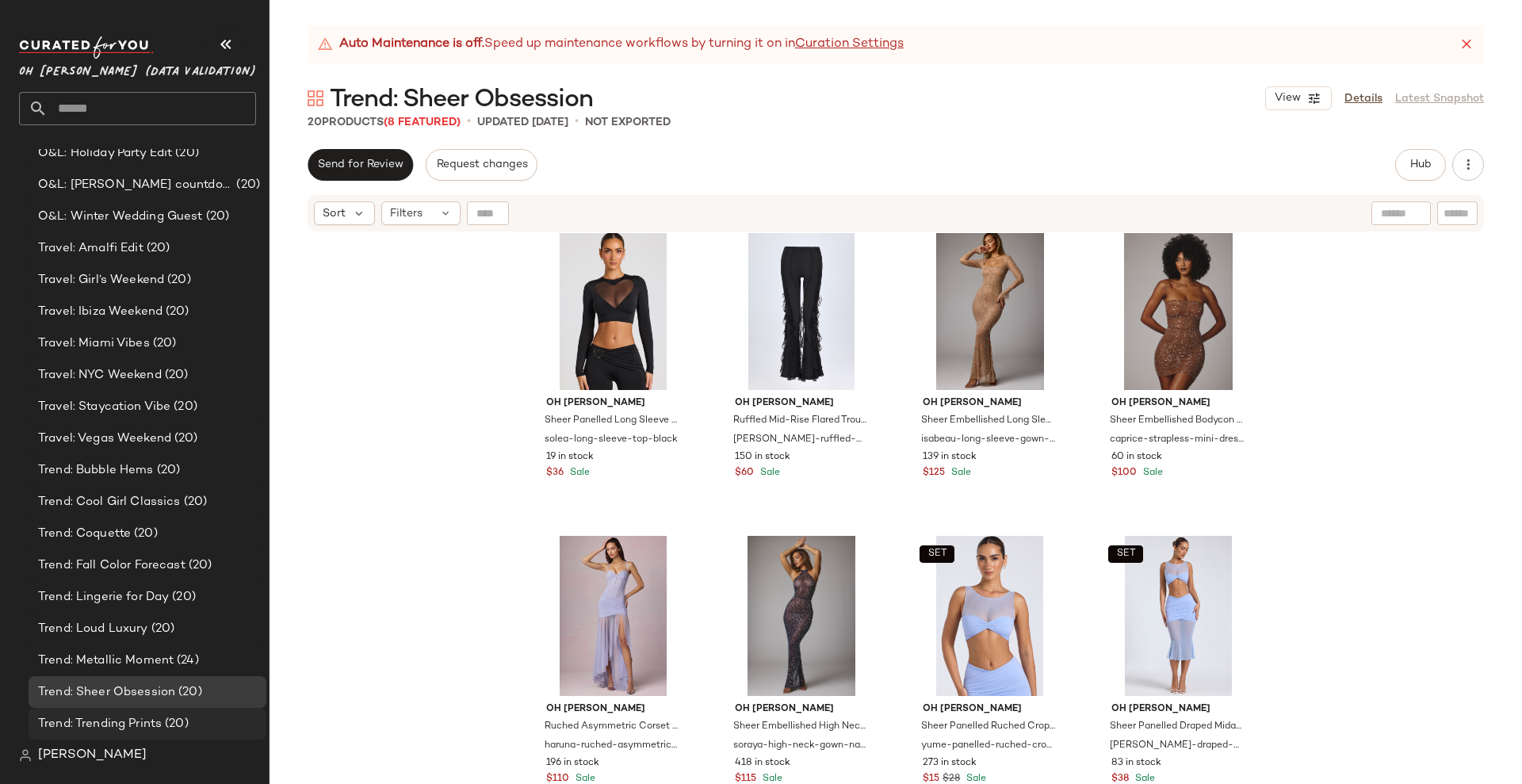
click at [150, 717] on span "Trend: Trending Prints" at bounding box center [100, 724] width 124 height 18
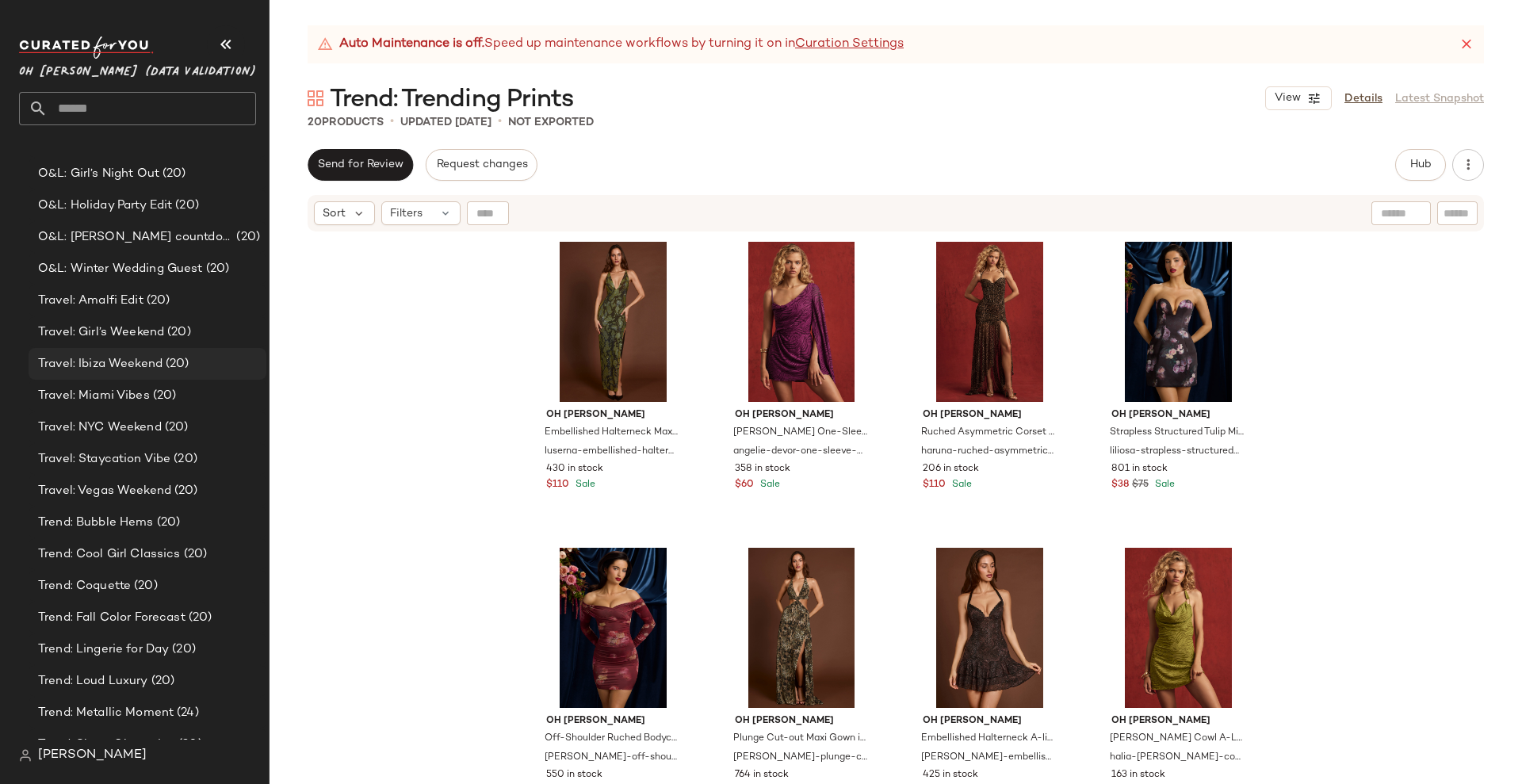
scroll to position [419, 0]
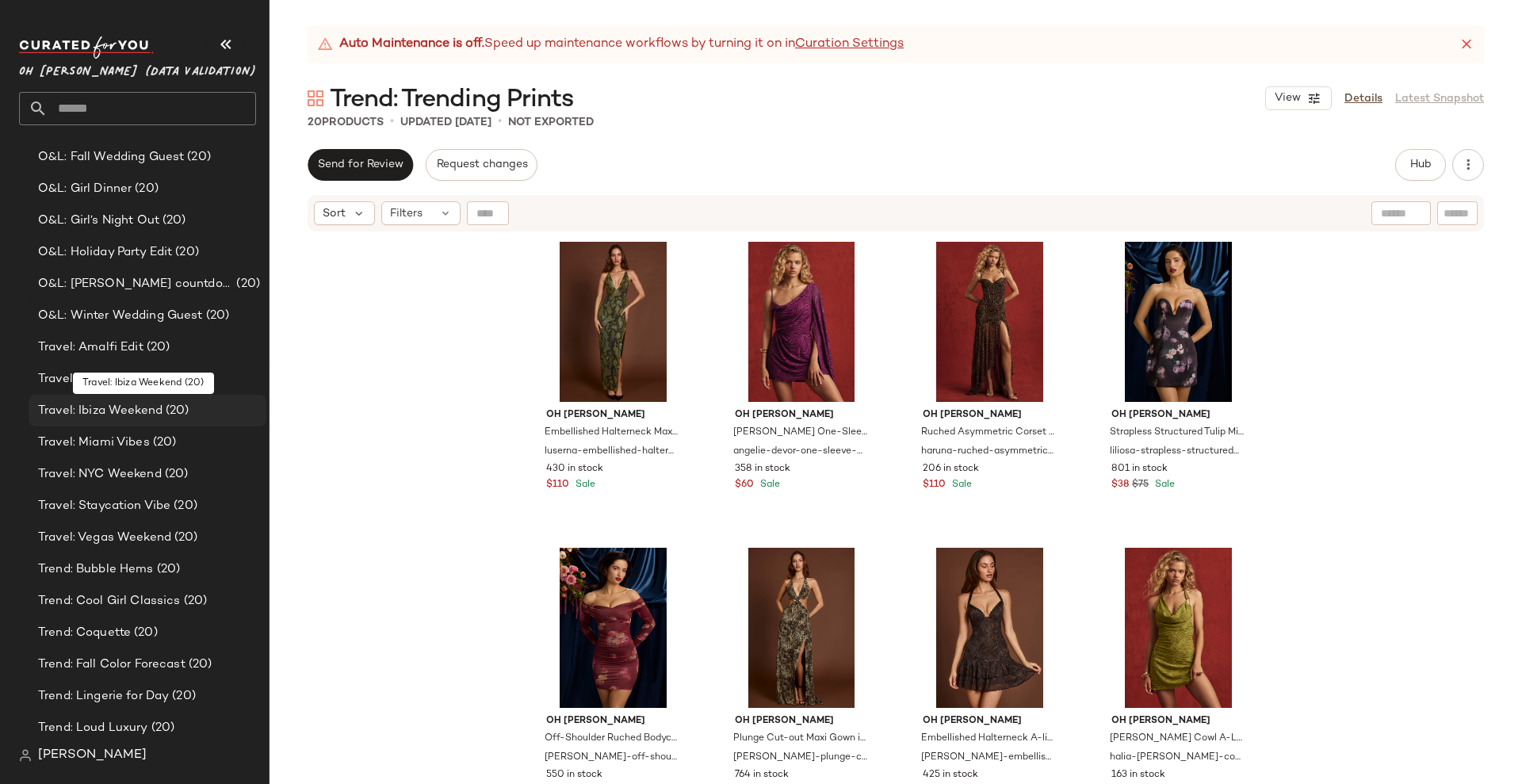
click at [145, 402] on span "Travel: Ibiza Weekend" at bounding box center [101, 411] width 125 height 18
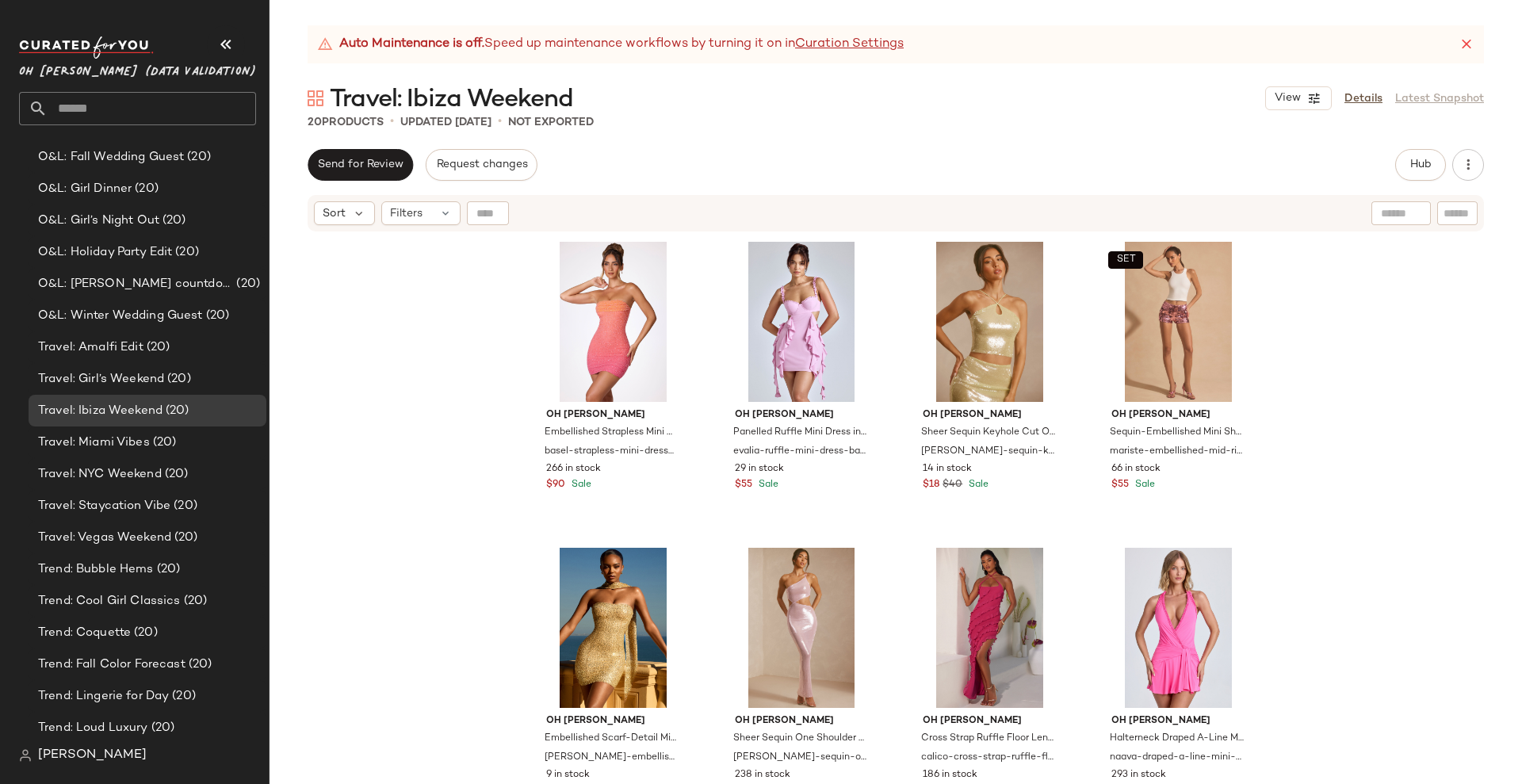
click at [382, 414] on div "Oh Polly Embellished Strapless Mini Dress in Red and Orange Ombré basel-straple…" at bounding box center [895, 528] width 1253 height 590
